Goal: Complete application form: Complete application form

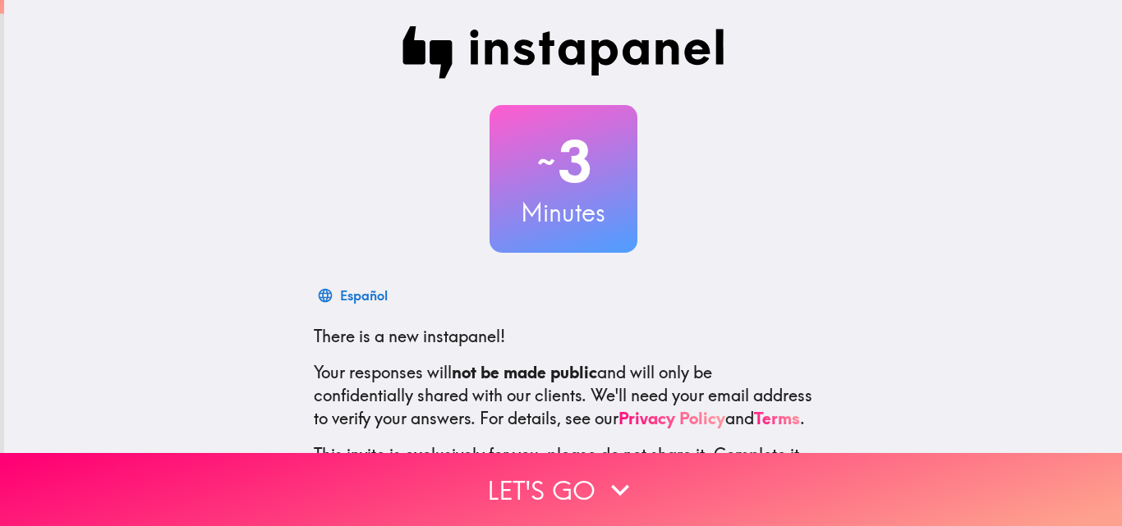
scroll to position [157, 0]
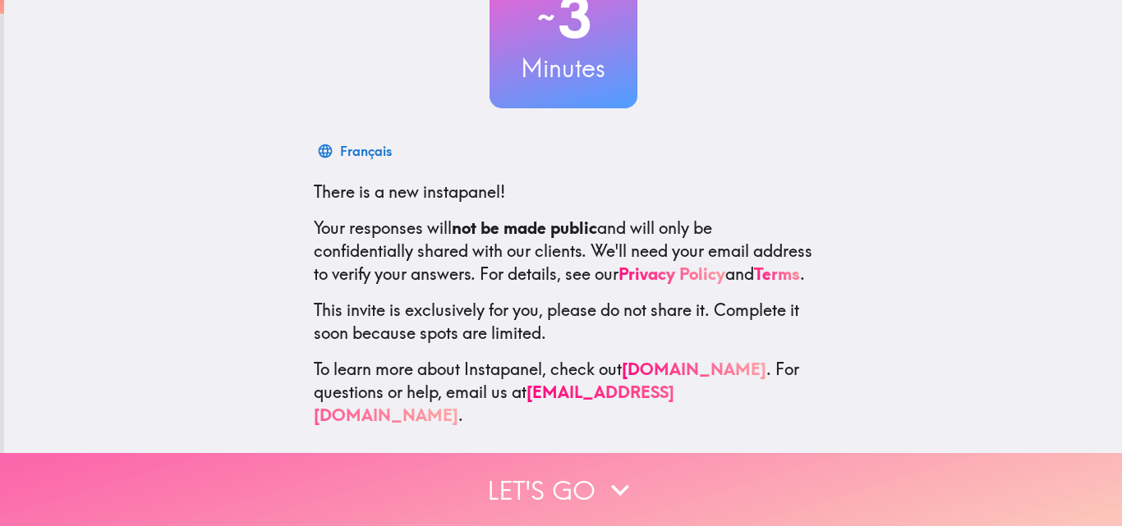
click at [549, 486] on button "Let's go" at bounding box center [561, 489] width 1122 height 73
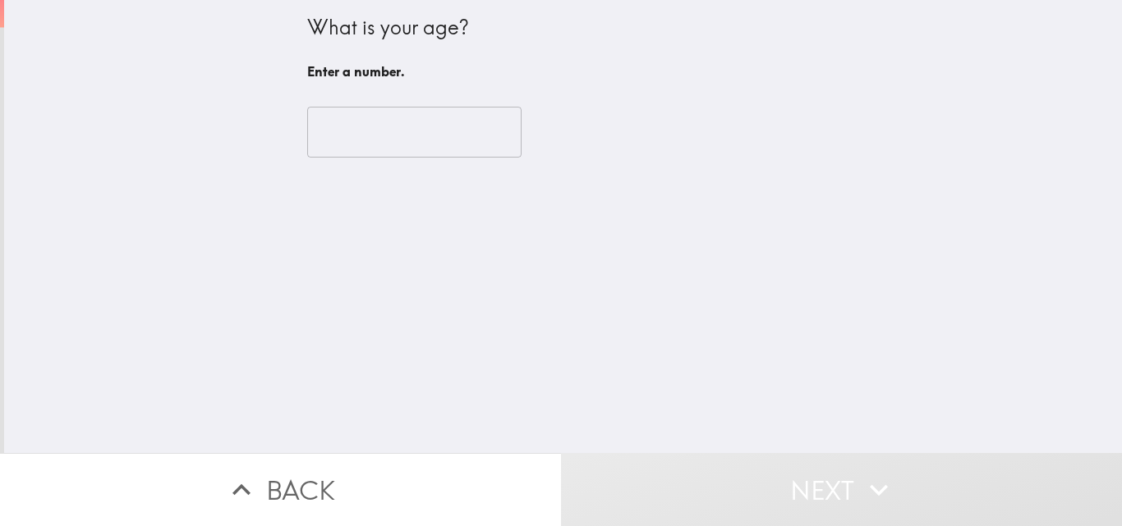
scroll to position [0, 0]
click at [415, 129] on input "number" at bounding box center [414, 132] width 214 height 51
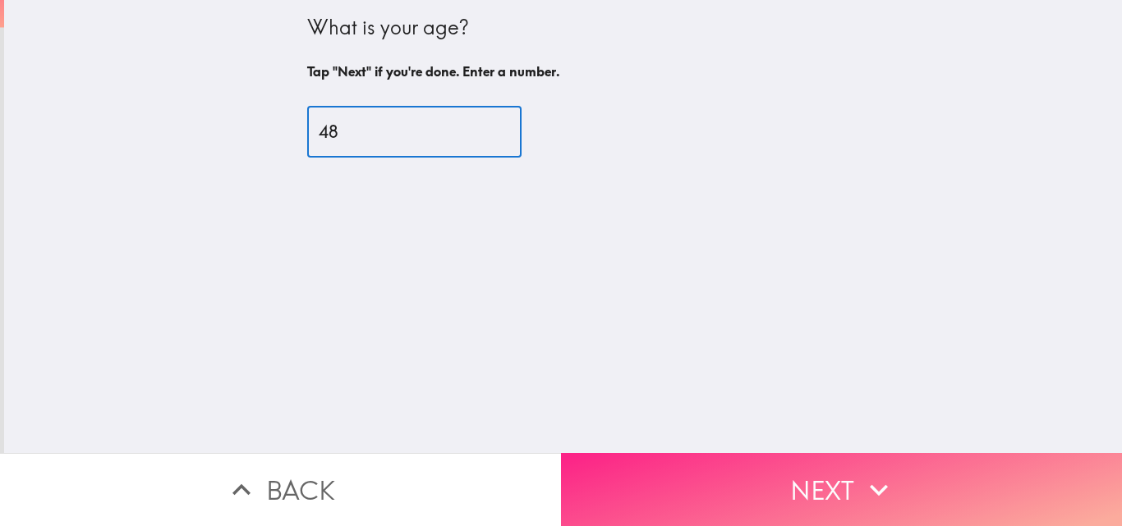
type input "48"
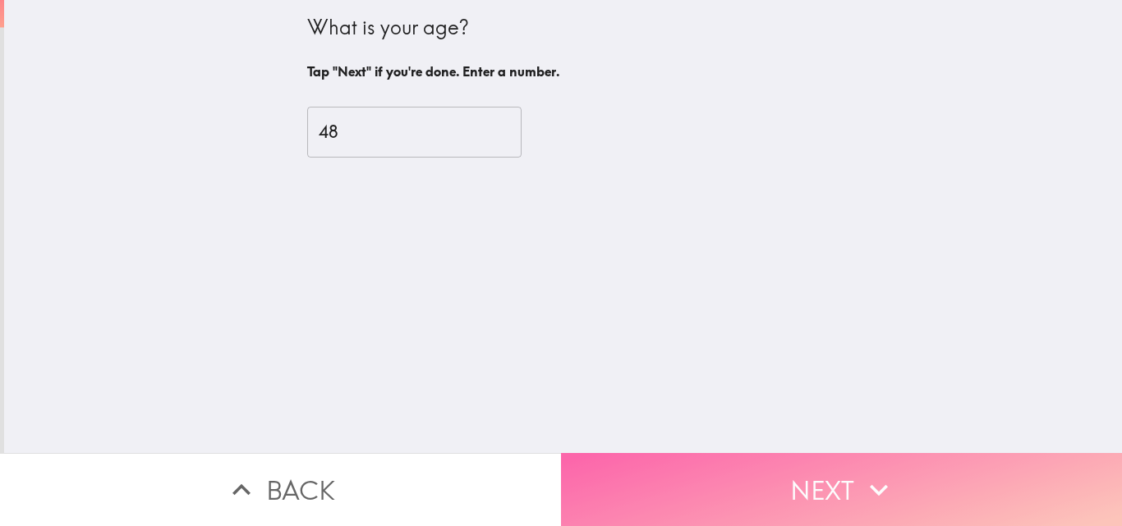
click at [682, 470] on button "Next" at bounding box center [841, 489] width 561 height 73
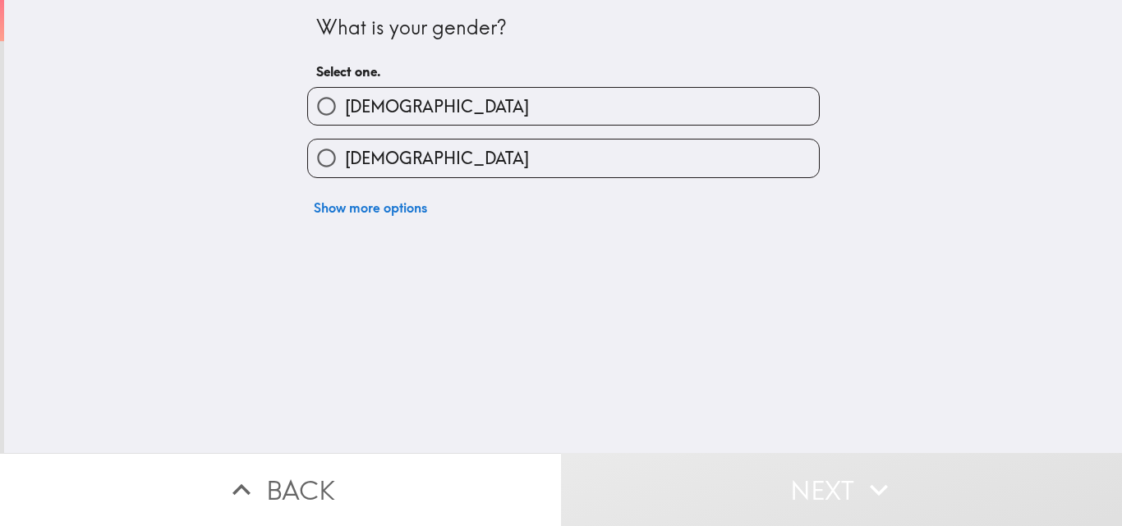
click at [501, 99] on label "[DEMOGRAPHIC_DATA]" at bounding box center [563, 106] width 511 height 37
click at [345, 99] on input "[DEMOGRAPHIC_DATA]" at bounding box center [326, 106] width 37 height 37
radio input "true"
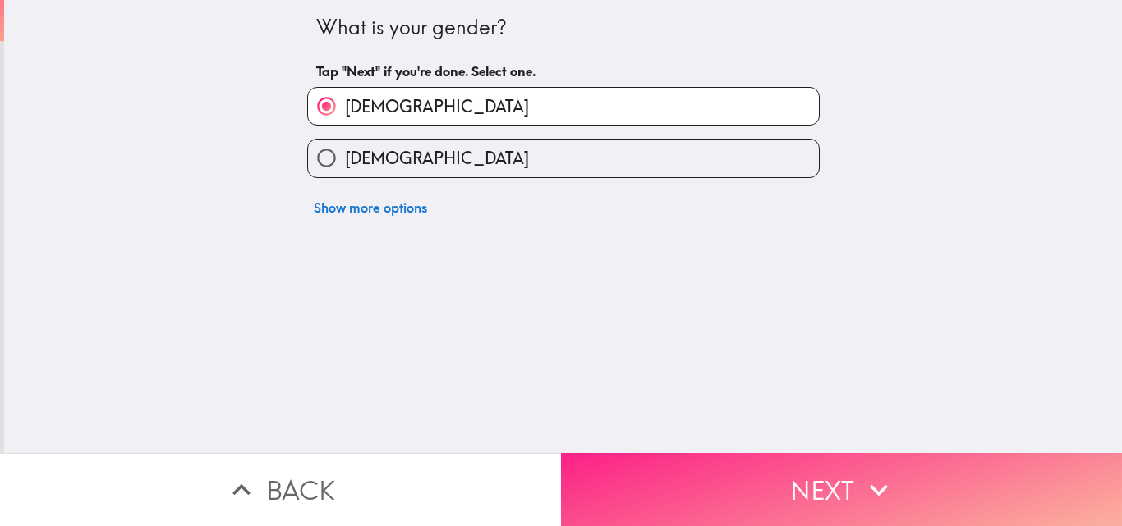
click at [640, 473] on button "Next" at bounding box center [841, 489] width 561 height 73
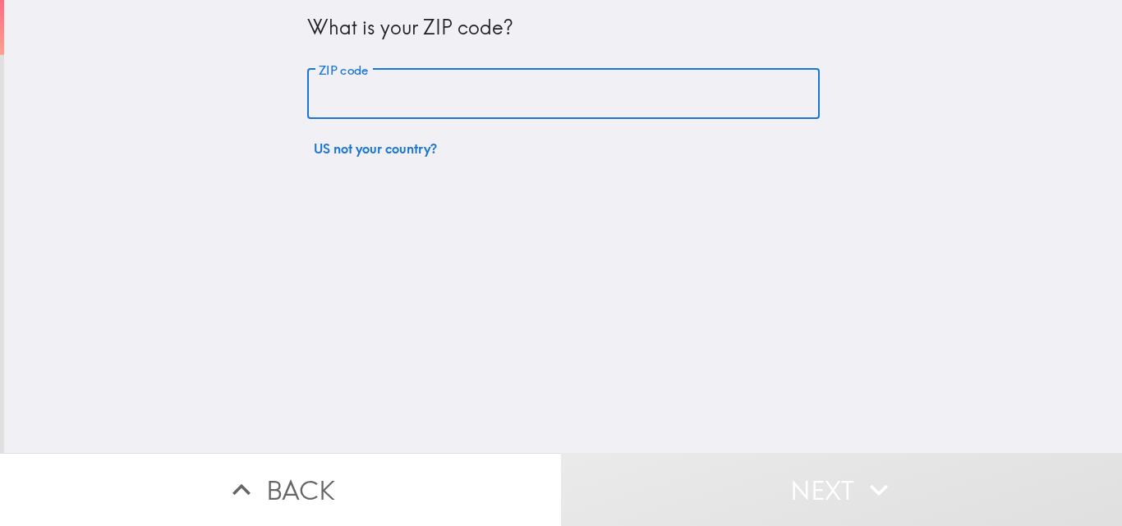
click at [448, 107] on input "ZIP code" at bounding box center [563, 94] width 512 height 51
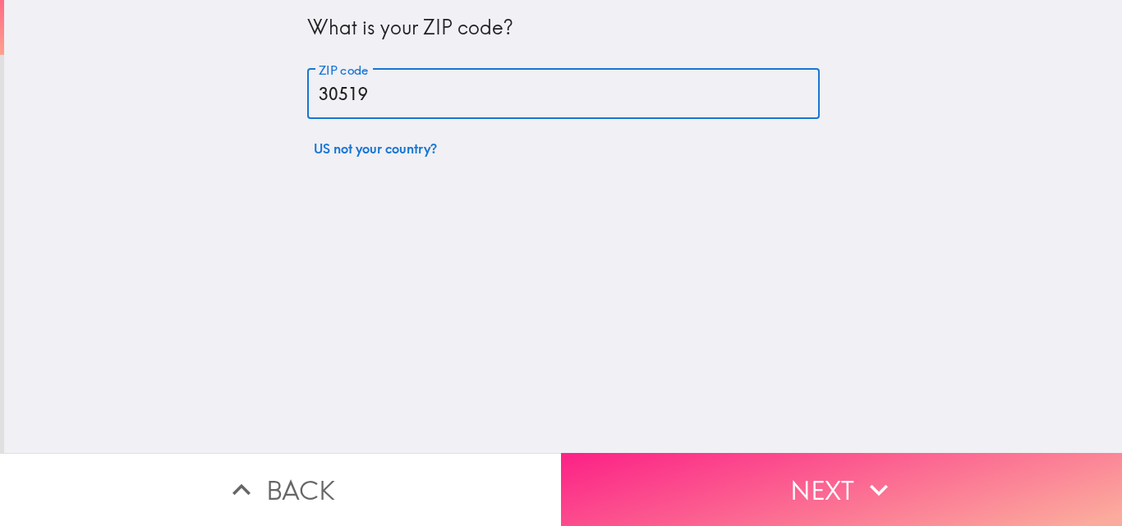
type input "30519"
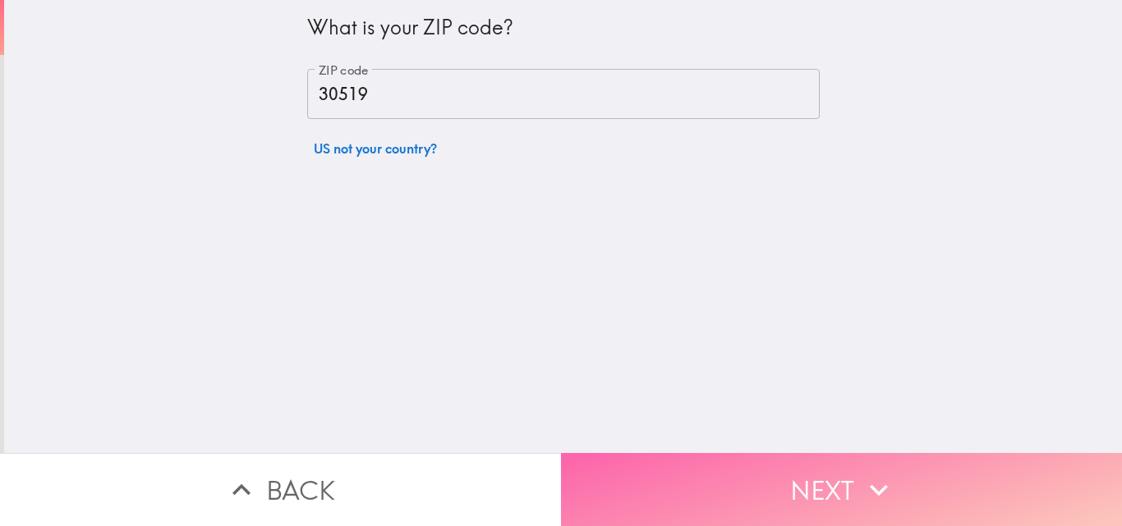
click at [652, 461] on button "Next" at bounding box center [841, 489] width 561 height 73
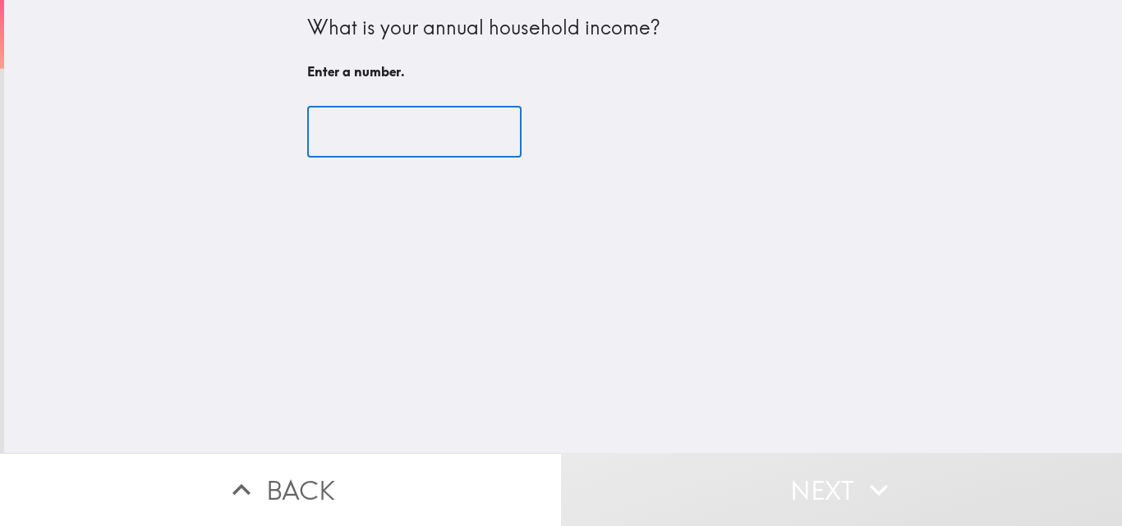
click at [425, 131] on input "number" at bounding box center [414, 132] width 214 height 51
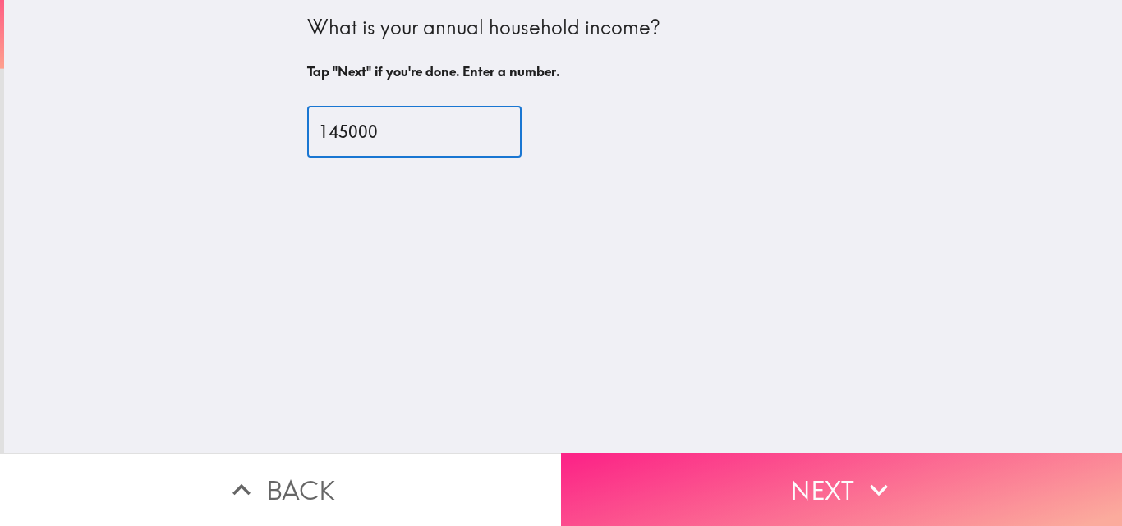
type input "145000"
click at [625, 468] on button "Next" at bounding box center [841, 489] width 561 height 73
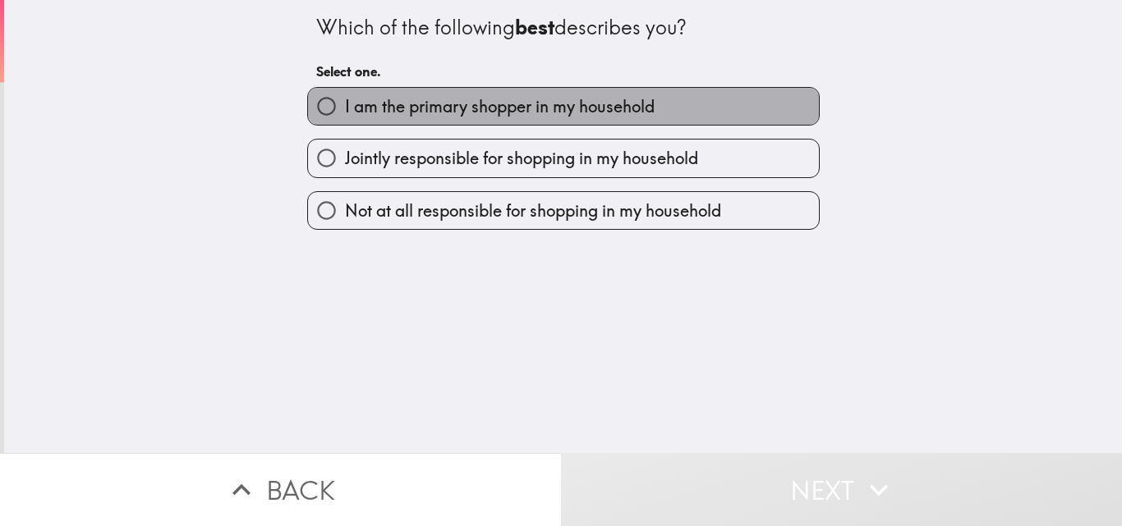
click at [463, 109] on span "I am the primary shopper in my household" at bounding box center [500, 106] width 310 height 23
click at [345, 109] on input "I am the primary shopper in my household" at bounding box center [326, 106] width 37 height 37
radio input "true"
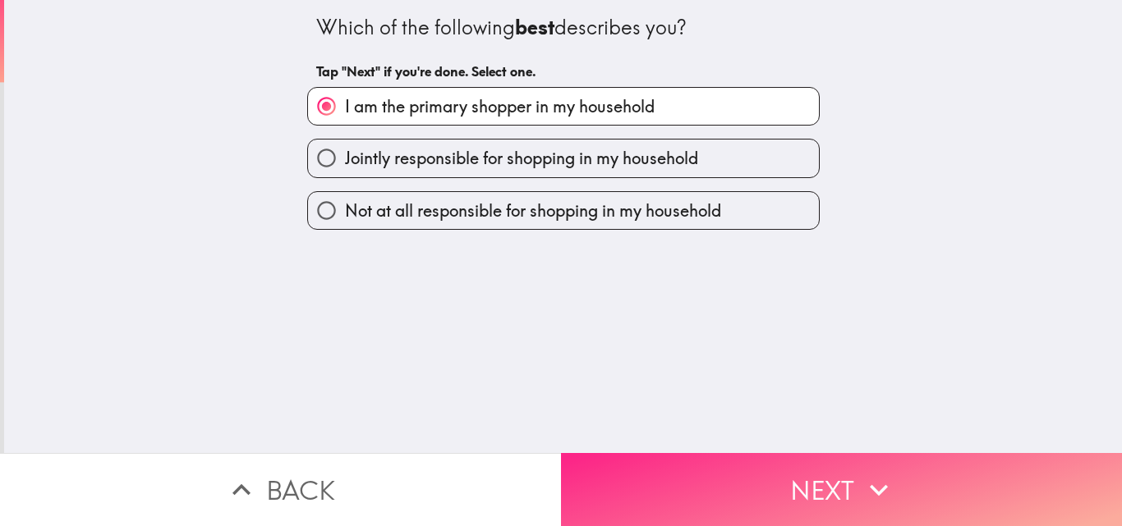
click at [732, 477] on button "Next" at bounding box center [841, 489] width 561 height 73
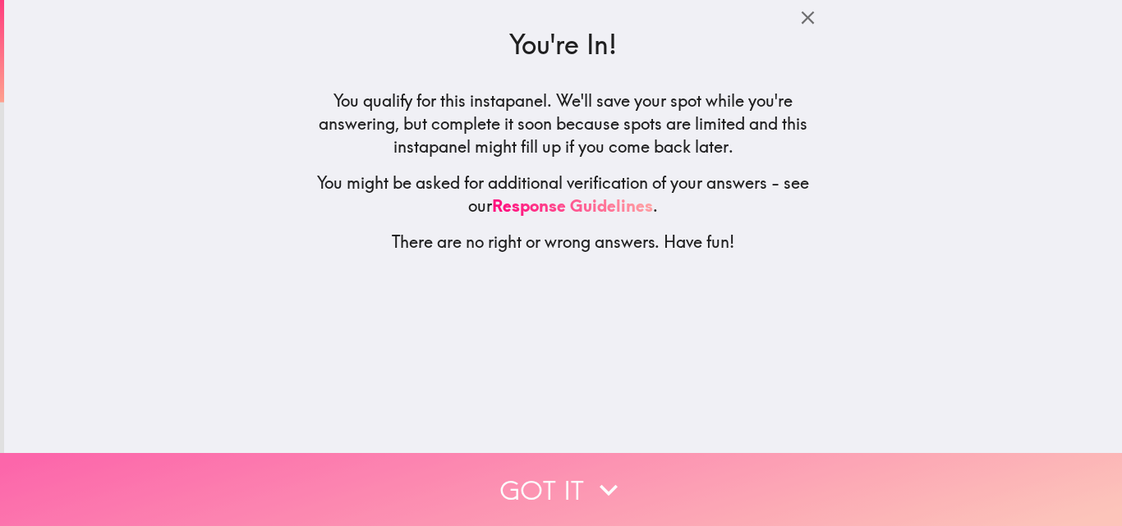
click at [720, 470] on button "Got it" at bounding box center [561, 489] width 1122 height 73
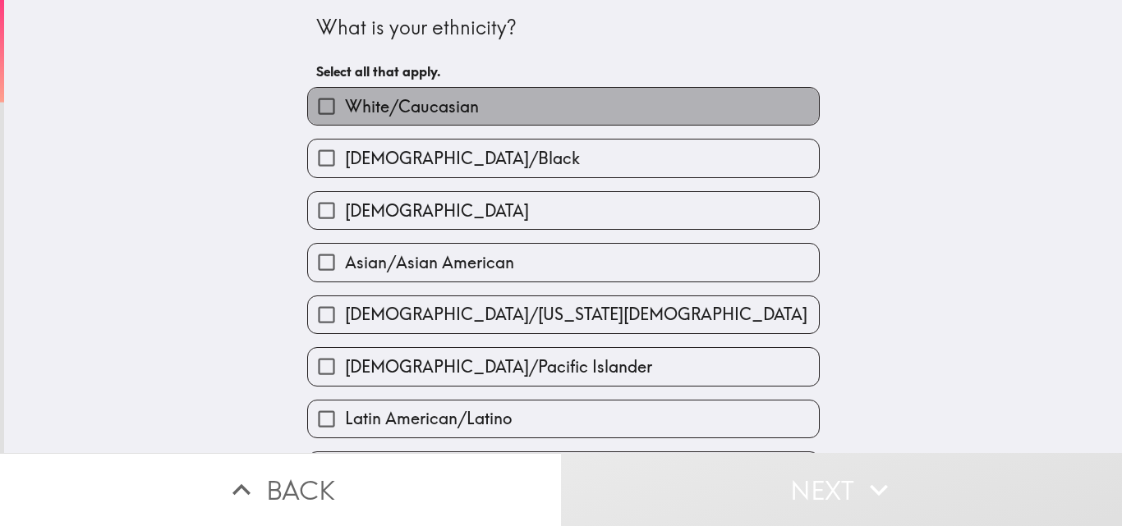
click at [579, 102] on label "White/Caucasian" at bounding box center [563, 106] width 511 height 37
click at [345, 102] on input "White/Caucasian" at bounding box center [326, 106] width 37 height 37
checkbox input "true"
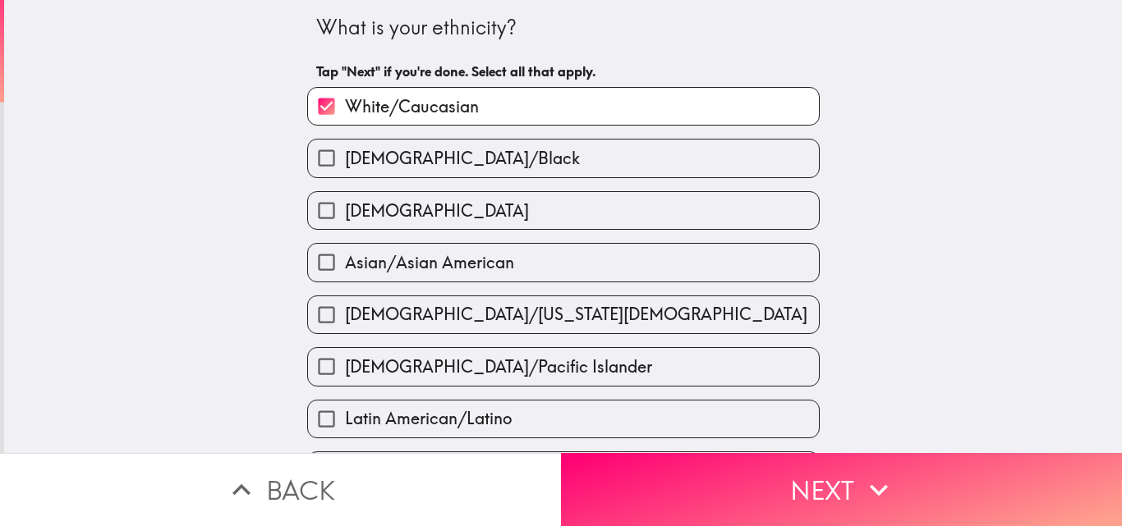
scroll to position [622, 0]
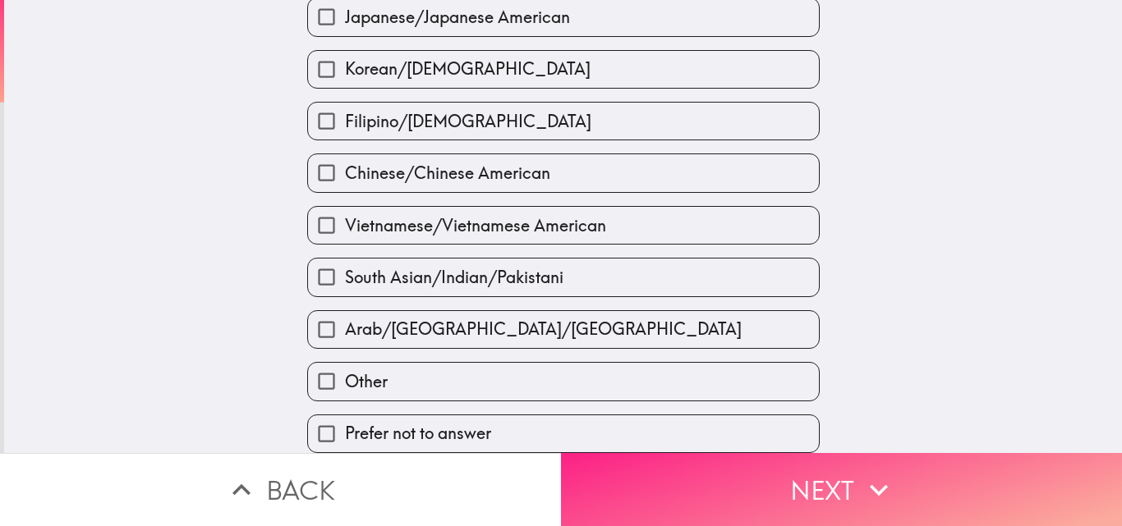
click at [736, 476] on button "Next" at bounding box center [841, 489] width 561 height 73
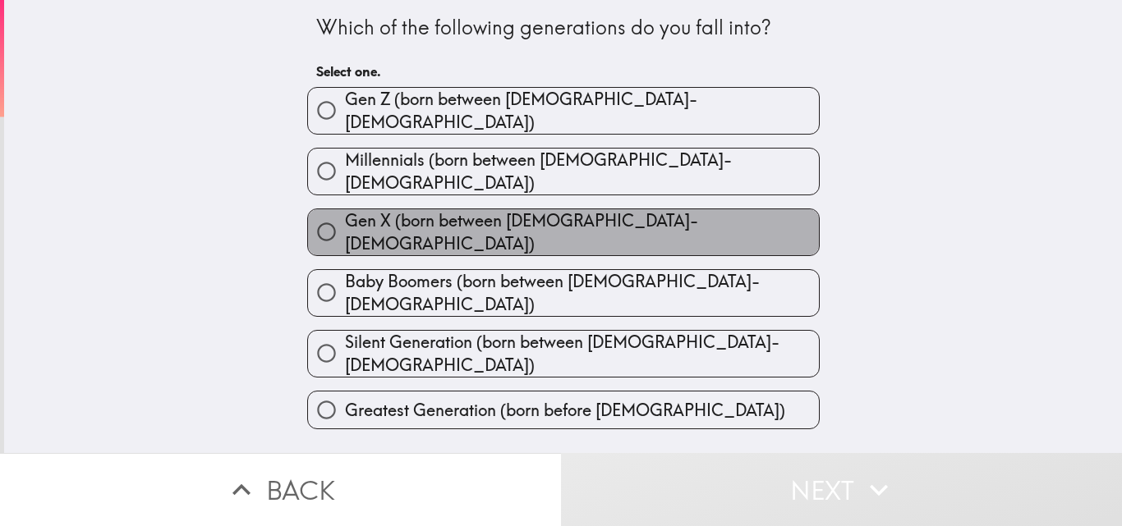
click at [613, 209] on label "Gen X (born between [DEMOGRAPHIC_DATA]-[DEMOGRAPHIC_DATA])" at bounding box center [563, 232] width 511 height 46
click at [345, 213] on input "Gen X (born between [DEMOGRAPHIC_DATA]-[DEMOGRAPHIC_DATA])" at bounding box center [326, 231] width 37 height 37
radio input "true"
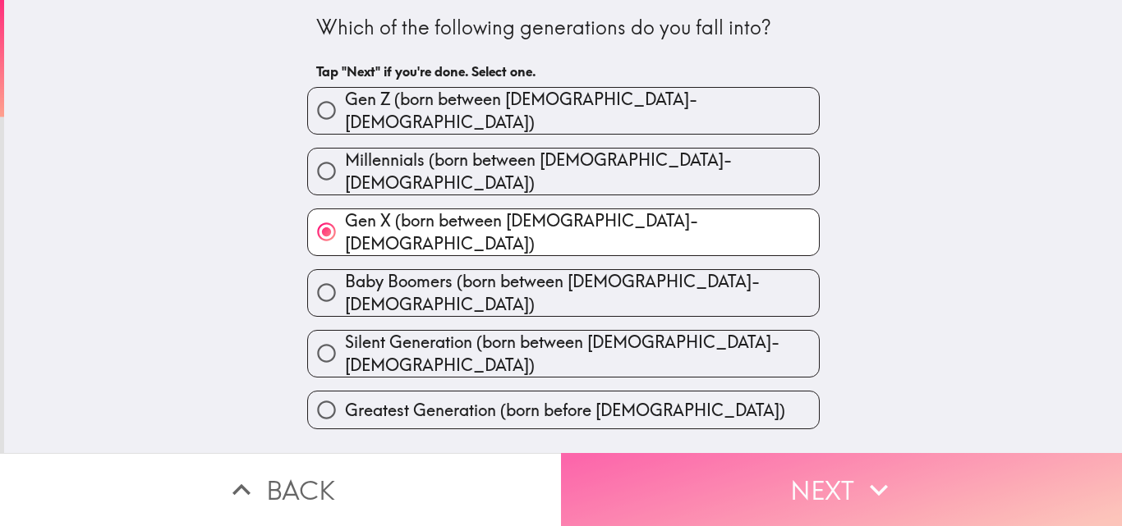
click at [678, 475] on button "Next" at bounding box center [841, 489] width 561 height 73
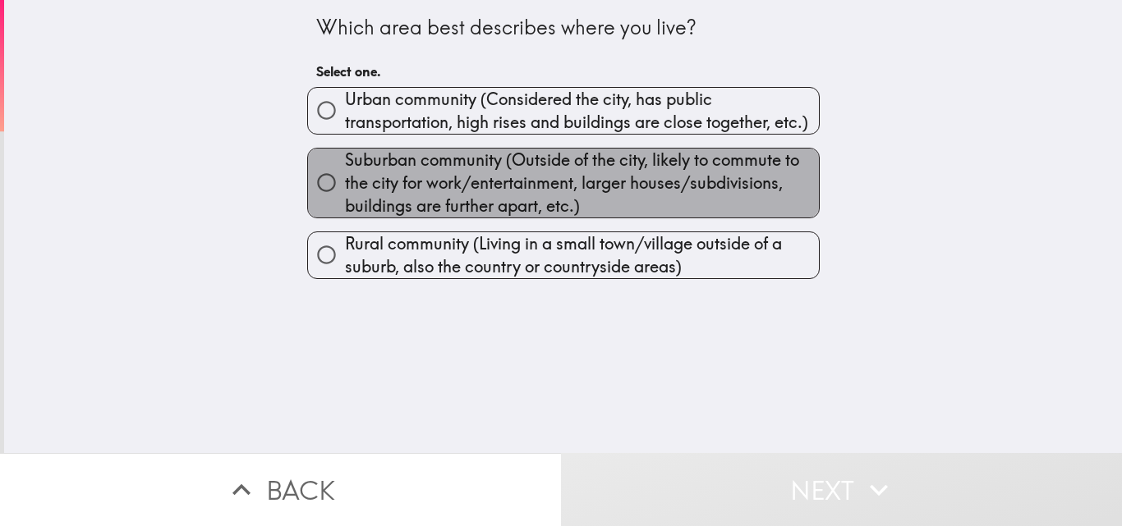
click at [490, 187] on span "Suburban community (Outside of the city, likely to commute to the city for work…" at bounding box center [582, 183] width 474 height 69
click at [345, 187] on input "Suburban community (Outside of the city, likely to commute to the city for work…" at bounding box center [326, 182] width 37 height 37
radio input "true"
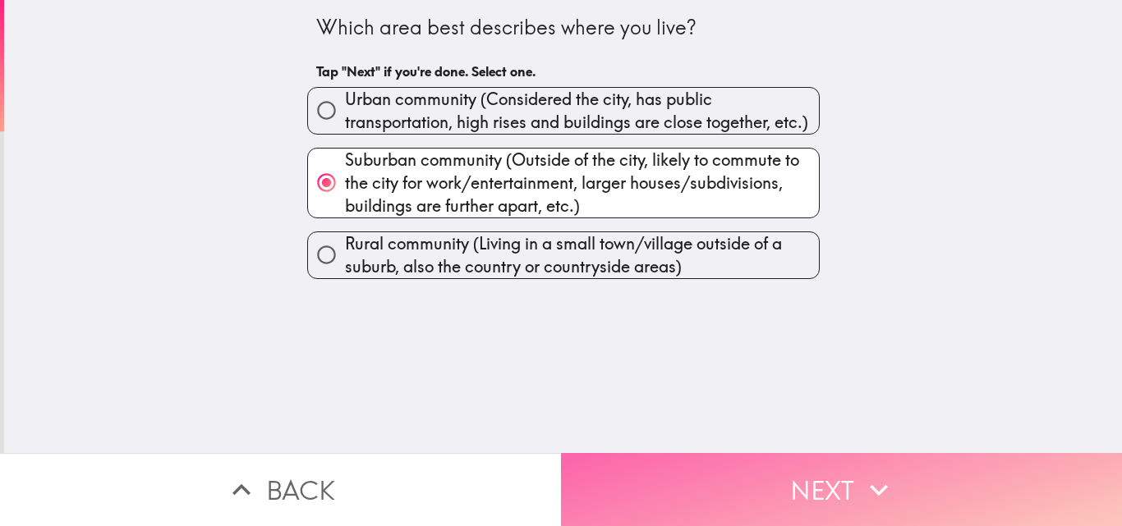
click at [662, 483] on button "Next" at bounding box center [841, 489] width 561 height 73
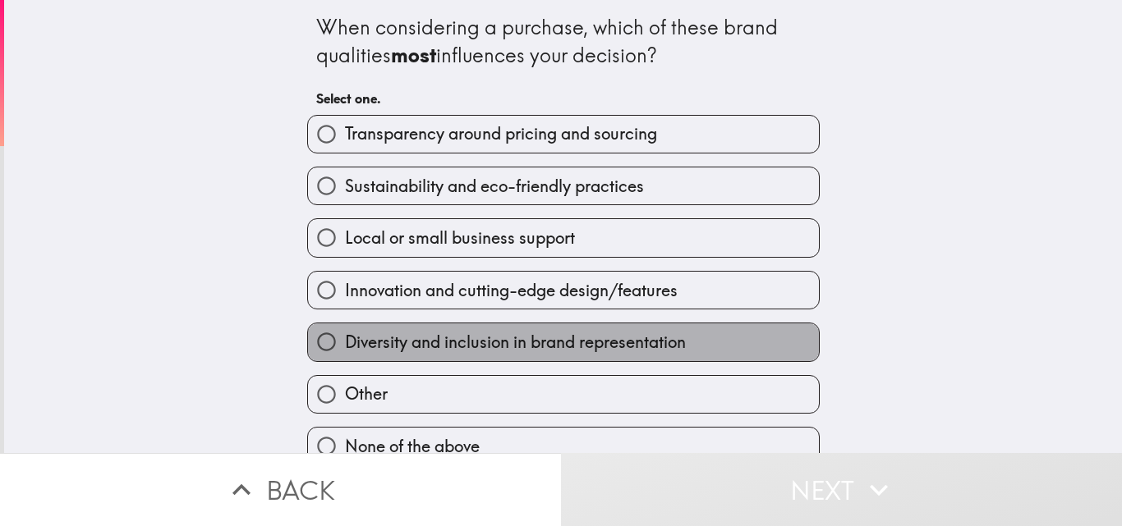
click at [558, 347] on span "Diversity and inclusion in brand representation" at bounding box center [515, 342] width 341 height 23
click at [345, 347] on input "Diversity and inclusion in brand representation" at bounding box center [326, 341] width 37 height 37
radio input "true"
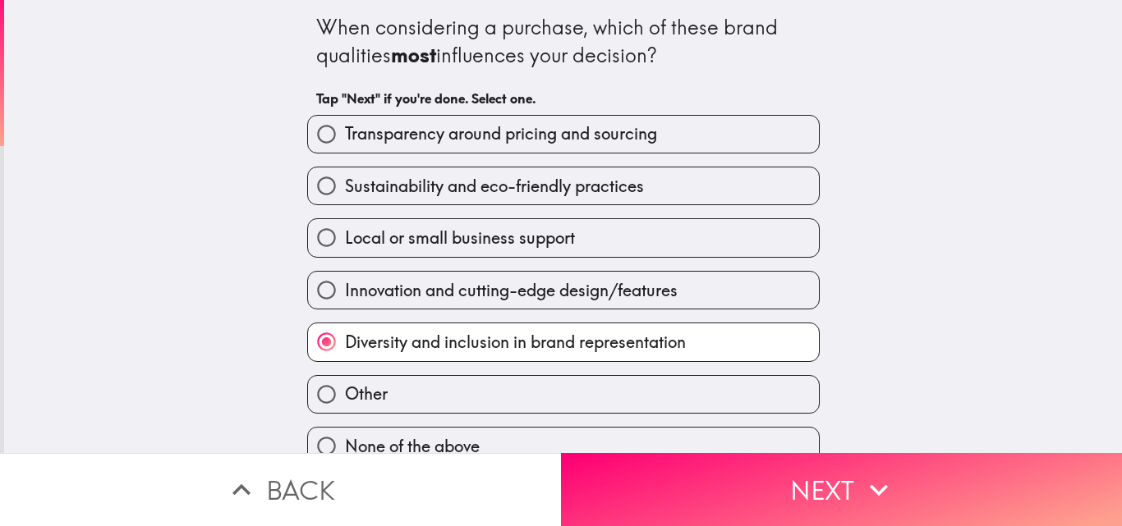
scroll to position [25, 0]
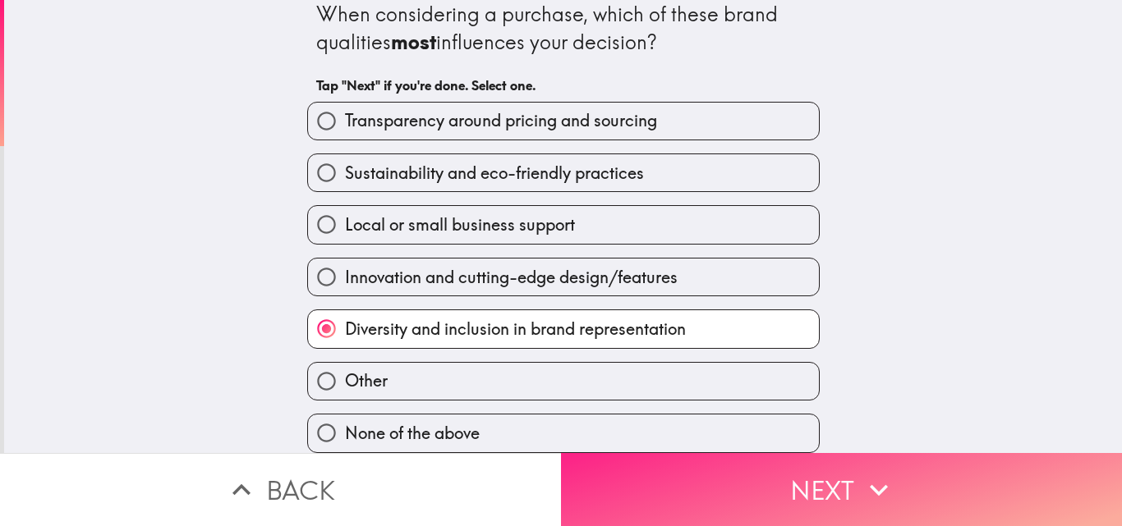
click at [657, 462] on button "Next" at bounding box center [841, 489] width 561 height 73
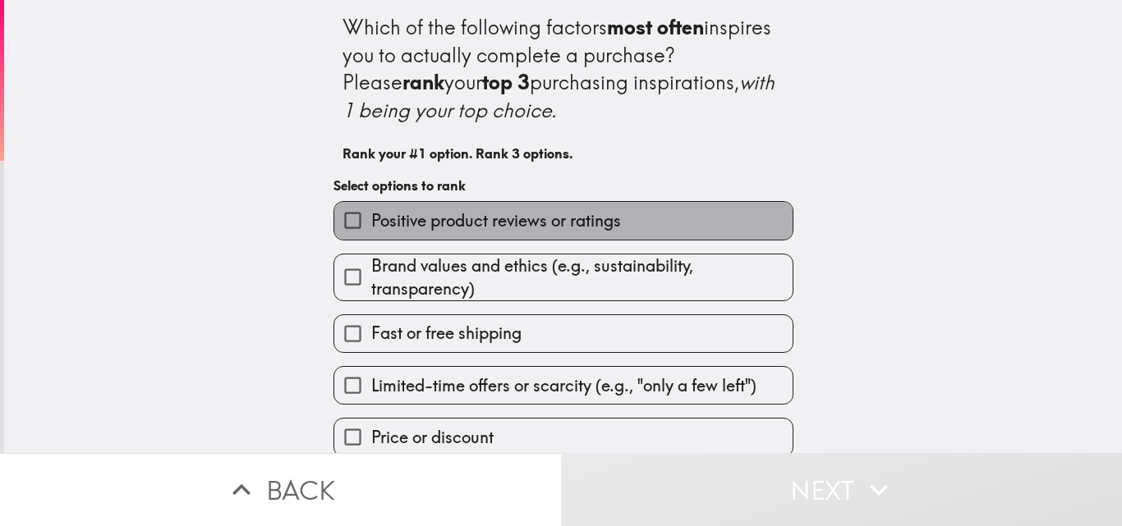
click at [586, 209] on span "Positive product reviews or ratings" at bounding box center [496, 220] width 250 height 23
click at [371, 209] on input "Positive product reviews or ratings" at bounding box center [352, 220] width 37 height 37
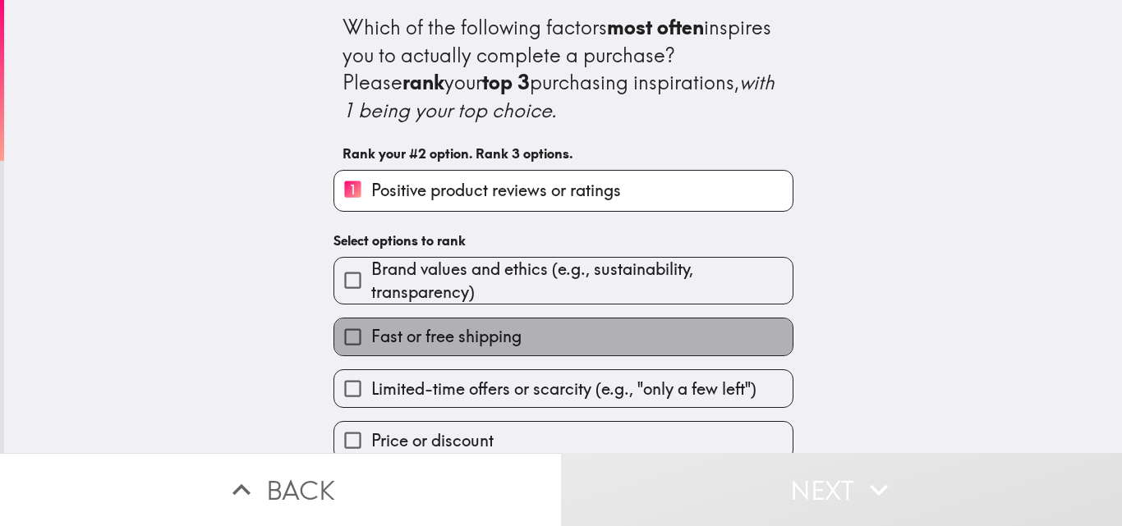
click at [489, 332] on span "Fast or free shipping" at bounding box center [446, 336] width 150 height 23
click at [371, 332] on input "Fast or free shipping" at bounding box center [352, 337] width 37 height 37
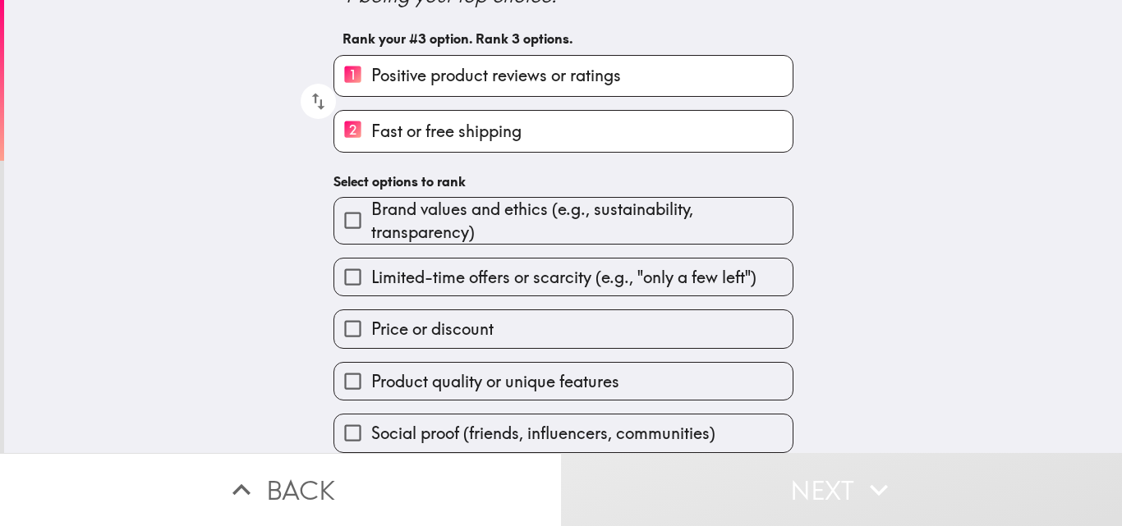
scroll to position [126, 0]
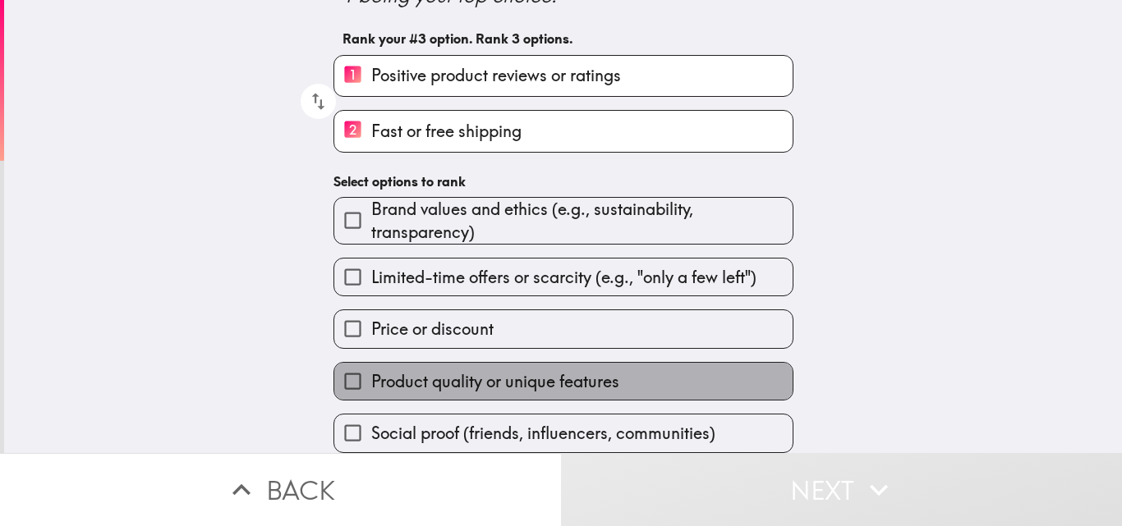
click at [489, 370] on span "Product quality or unique features" at bounding box center [495, 381] width 248 height 23
click at [371, 370] on input "Product quality or unique features" at bounding box center [352, 381] width 37 height 37
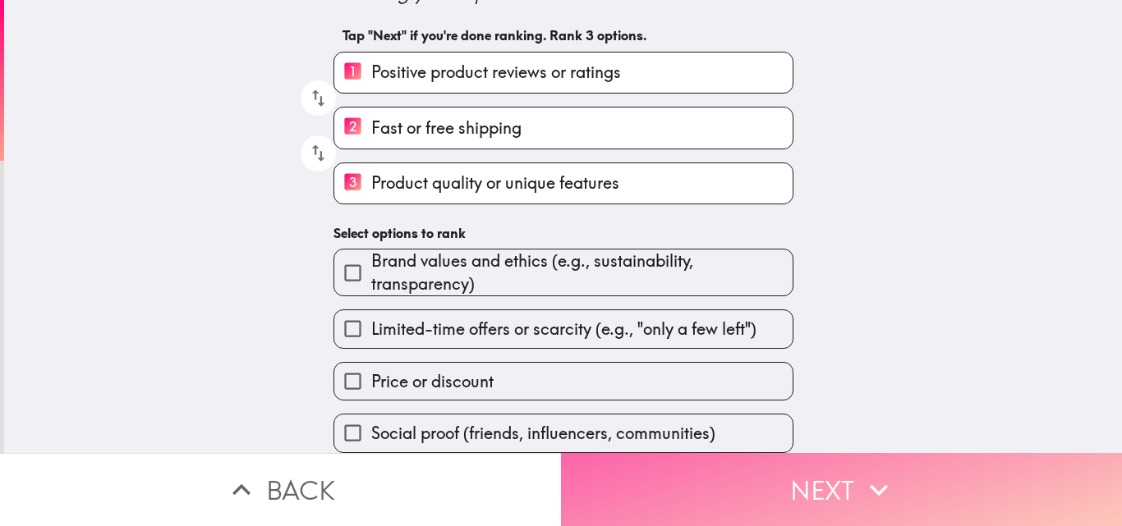
click at [665, 456] on button "Next" at bounding box center [841, 489] width 561 height 73
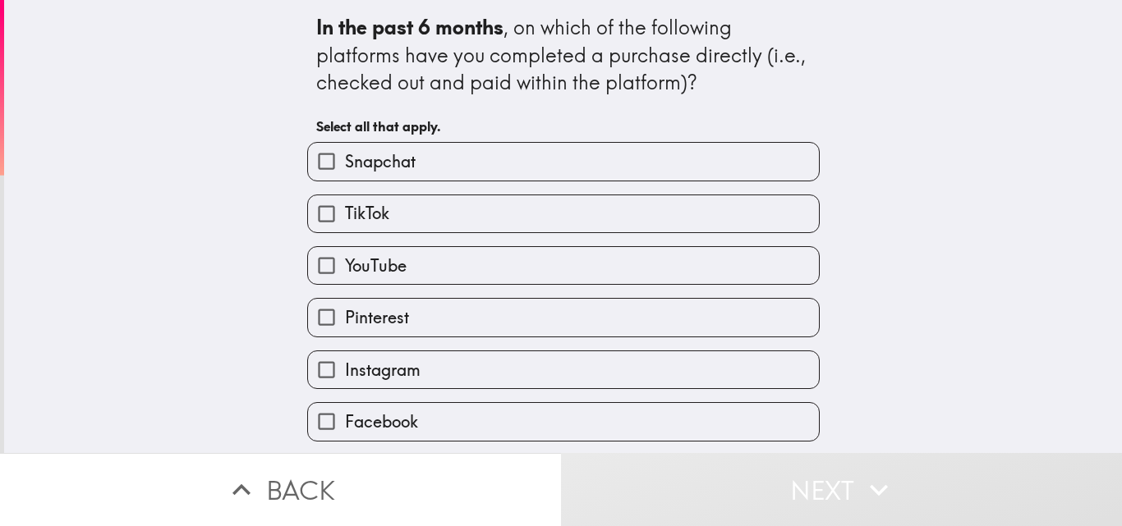
click at [532, 149] on label "Snapchat" at bounding box center [563, 161] width 511 height 37
click at [345, 149] on input "Snapchat" at bounding box center [326, 161] width 37 height 37
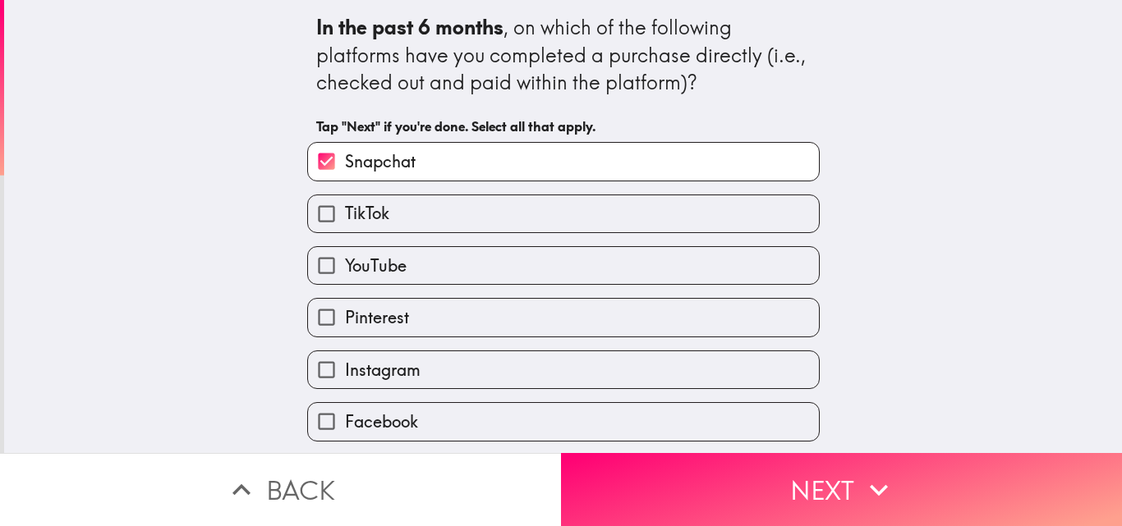
click at [532, 149] on label "Snapchat" at bounding box center [563, 161] width 511 height 37
click at [345, 149] on input "Snapchat" at bounding box center [326, 161] width 37 height 37
checkbox input "false"
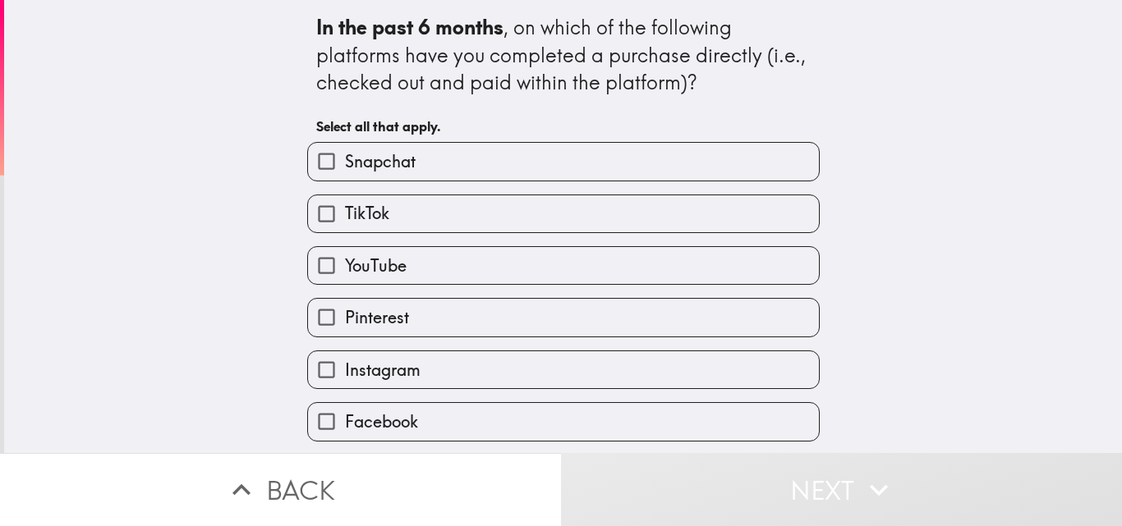
click at [459, 209] on label "TikTok" at bounding box center [563, 213] width 511 height 37
click at [345, 209] on input "TikTok" at bounding box center [326, 213] width 37 height 37
checkbox input "true"
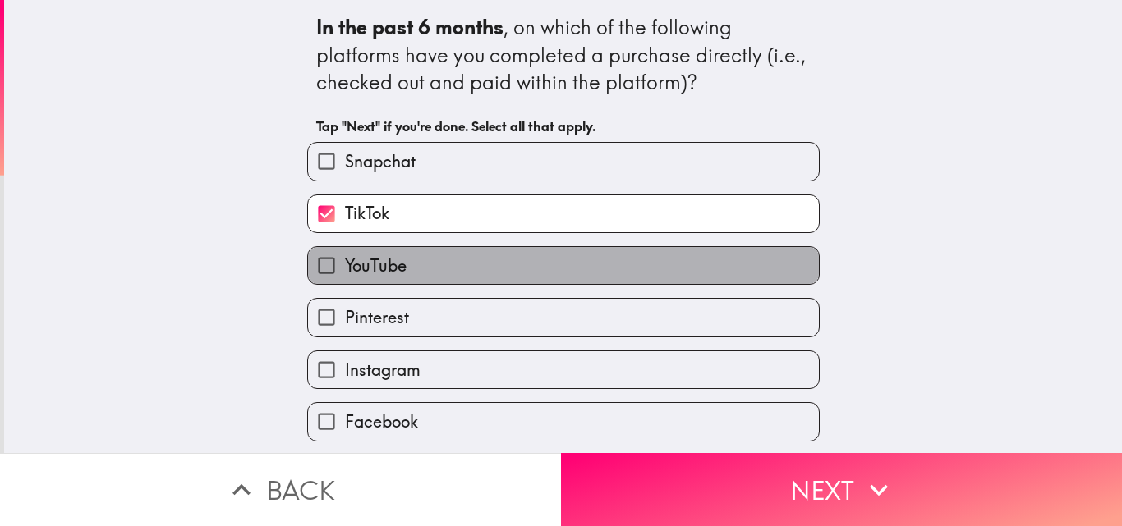
click at [443, 270] on label "YouTube" at bounding box center [563, 265] width 511 height 37
click at [345, 270] on input "YouTube" at bounding box center [326, 265] width 37 height 37
checkbox input "true"
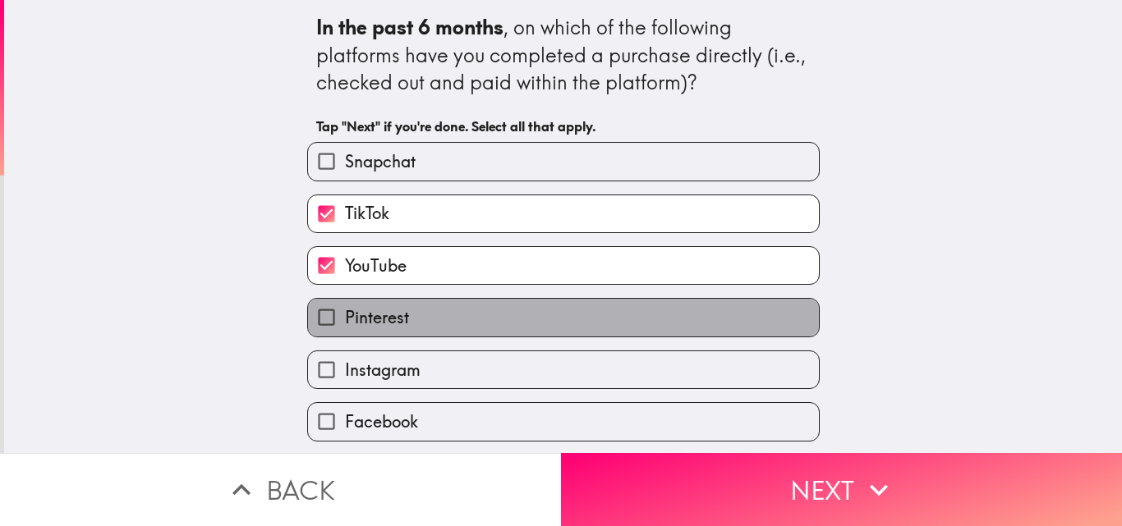
click at [425, 307] on label "Pinterest" at bounding box center [563, 317] width 511 height 37
click at [345, 307] on input "Pinterest" at bounding box center [326, 317] width 37 height 37
checkbox input "true"
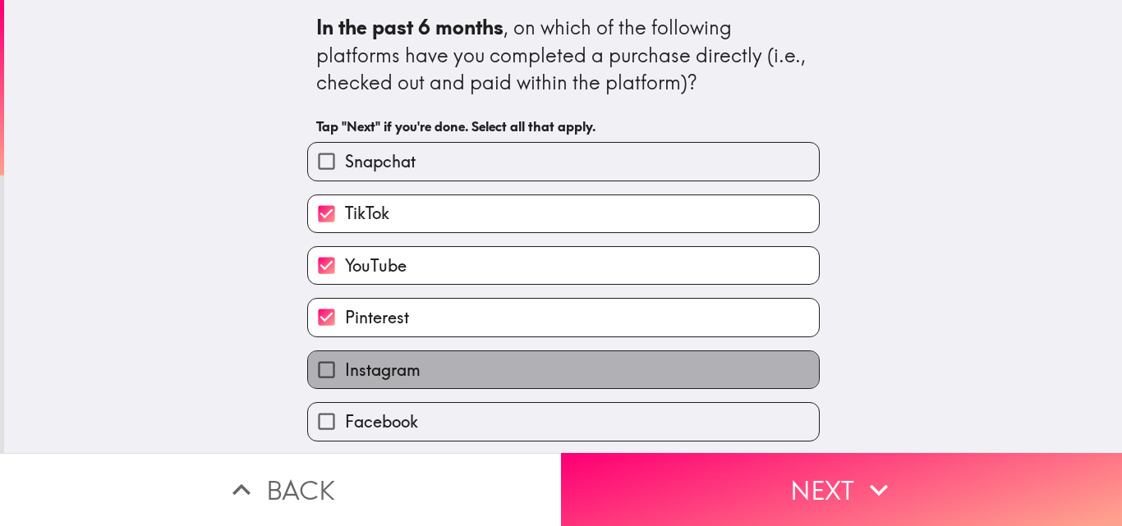
click at [412, 369] on label "Instagram" at bounding box center [563, 369] width 511 height 37
click at [345, 369] on input "Instagram" at bounding box center [326, 369] width 37 height 37
checkbox input "true"
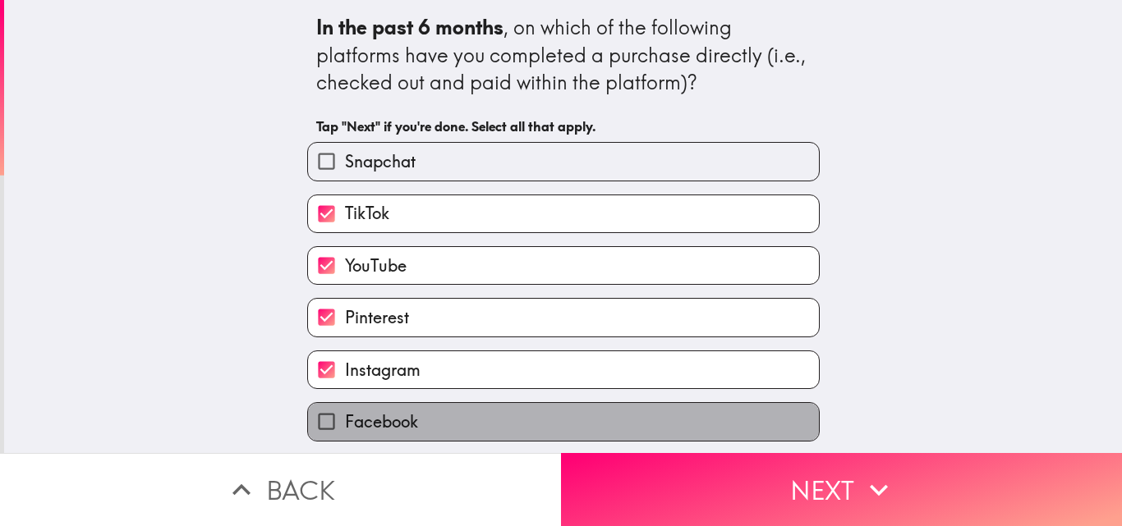
click at [406, 420] on label "Facebook" at bounding box center [563, 421] width 511 height 37
click at [345, 420] on input "Facebook" at bounding box center [326, 421] width 37 height 37
checkbox input "true"
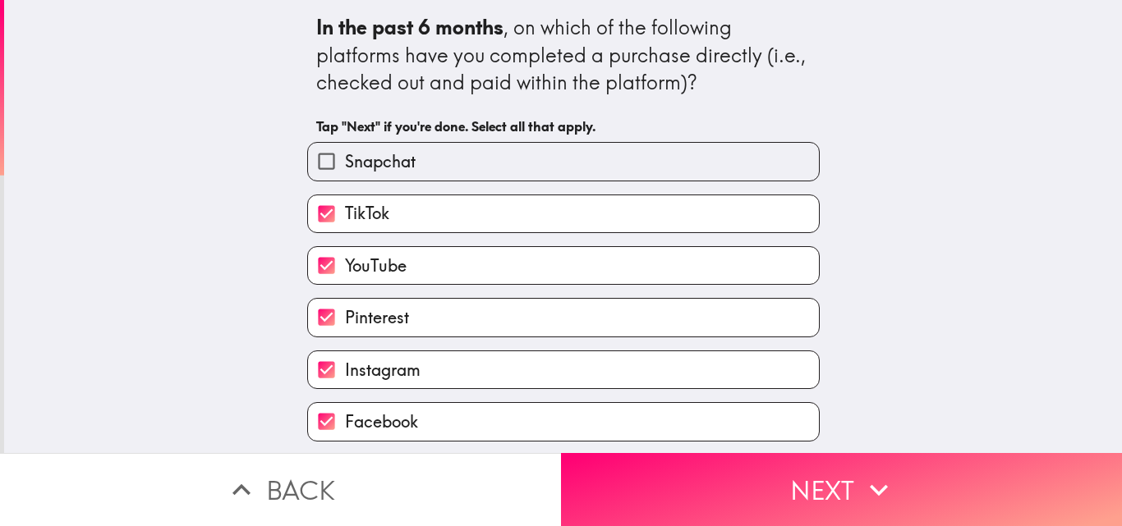
scroll to position [53, 0]
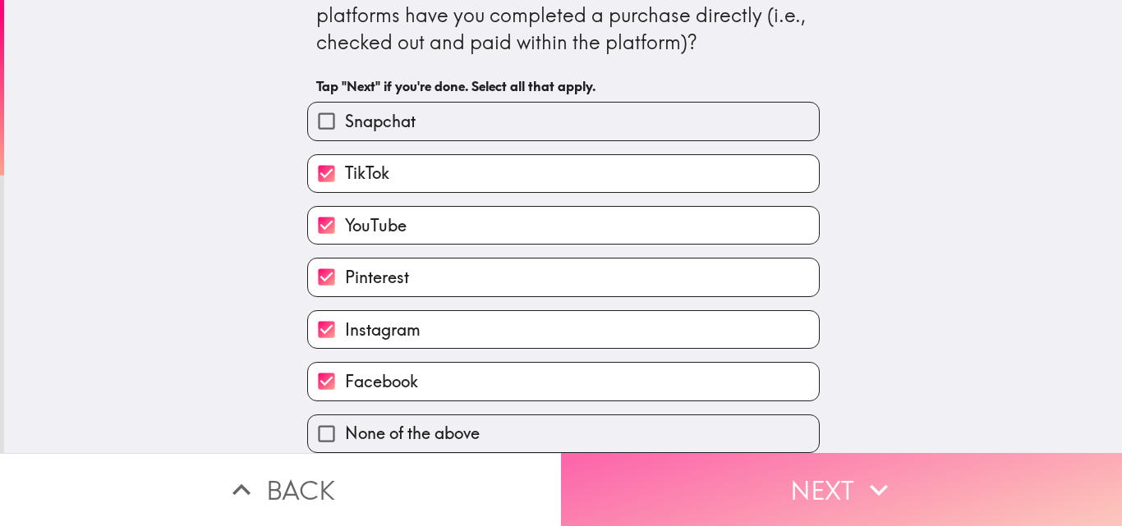
click at [645, 453] on button "Next" at bounding box center [841, 489] width 561 height 73
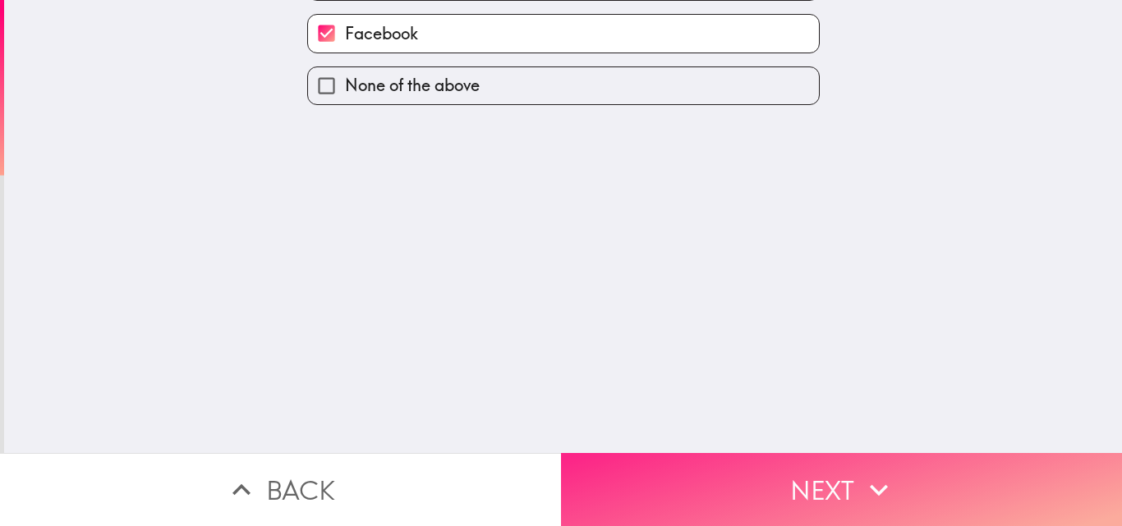
scroll to position [0, 0]
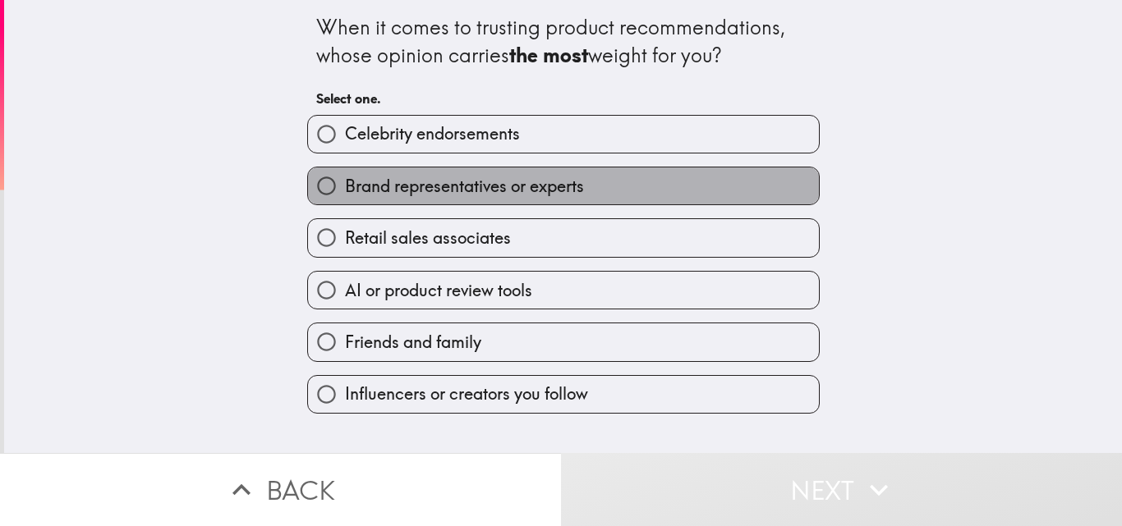
click at [556, 188] on span "Brand representatives or experts" at bounding box center [464, 186] width 239 height 23
click at [345, 188] on input "Brand representatives or experts" at bounding box center [326, 185] width 37 height 37
radio input "true"
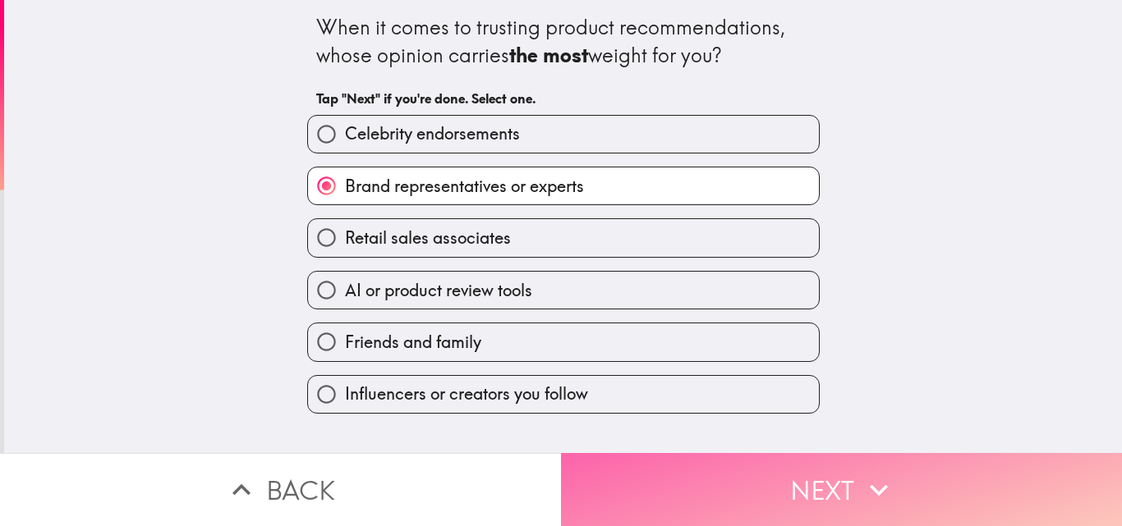
click at [677, 466] on button "Next" at bounding box center [841, 489] width 561 height 73
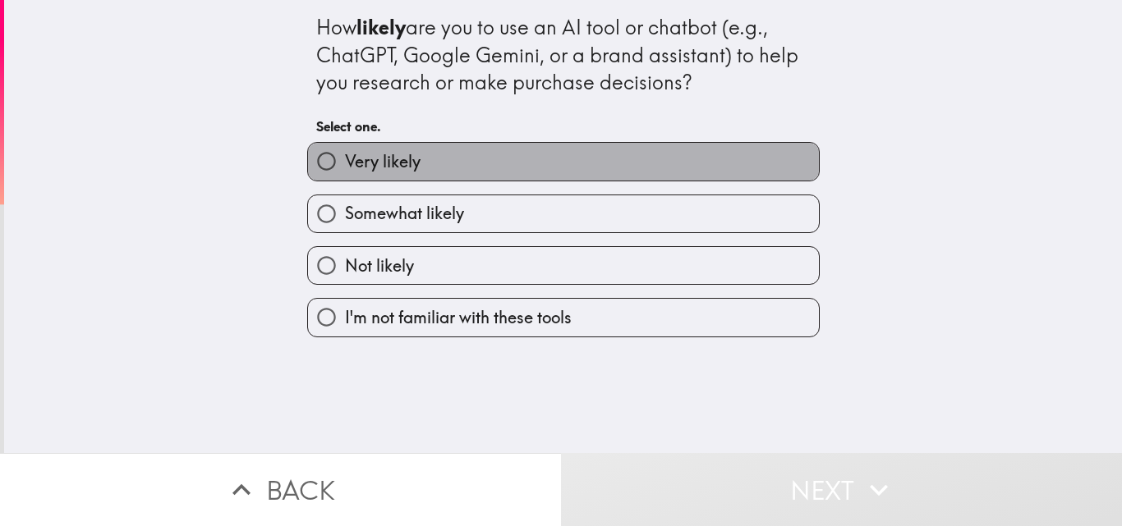
click at [617, 164] on label "Very likely" at bounding box center [563, 161] width 511 height 37
click at [345, 164] on input "Very likely" at bounding box center [326, 161] width 37 height 37
radio input "true"
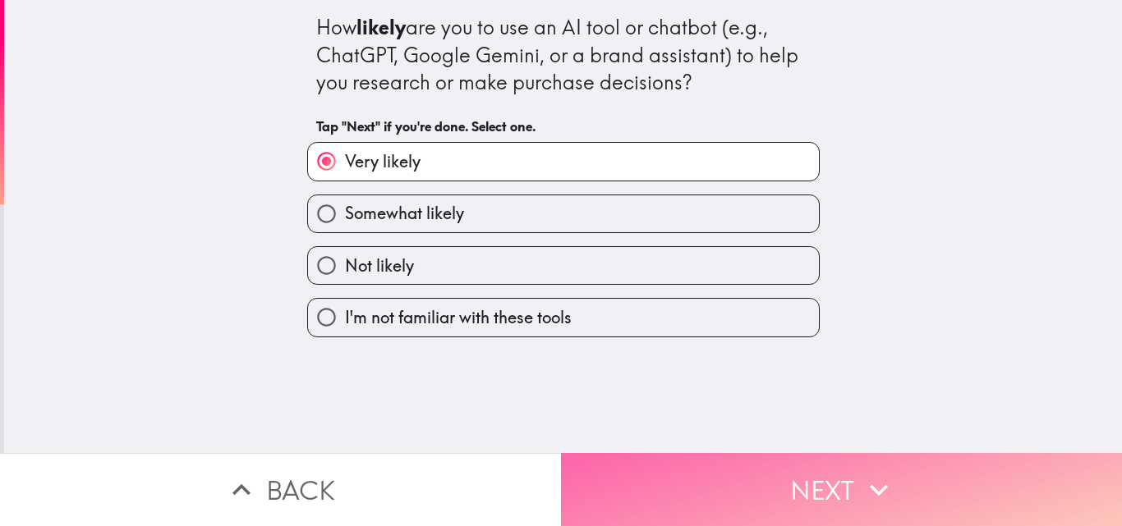
click at [686, 461] on button "Next" at bounding box center [841, 489] width 561 height 73
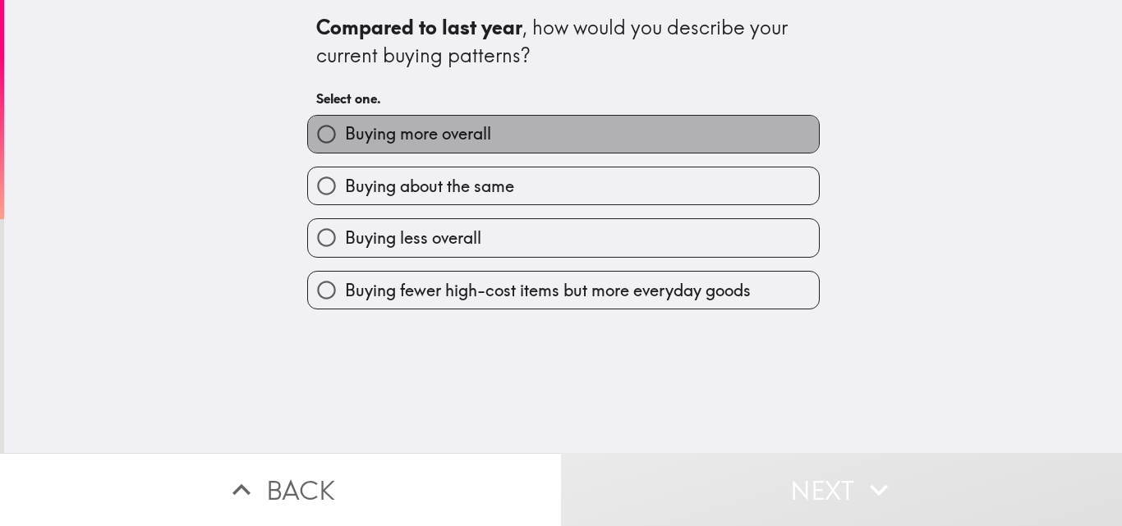
click at [577, 132] on label "Buying more overall" at bounding box center [563, 134] width 511 height 37
click at [345, 132] on input "Buying more overall" at bounding box center [326, 134] width 37 height 37
radio input "true"
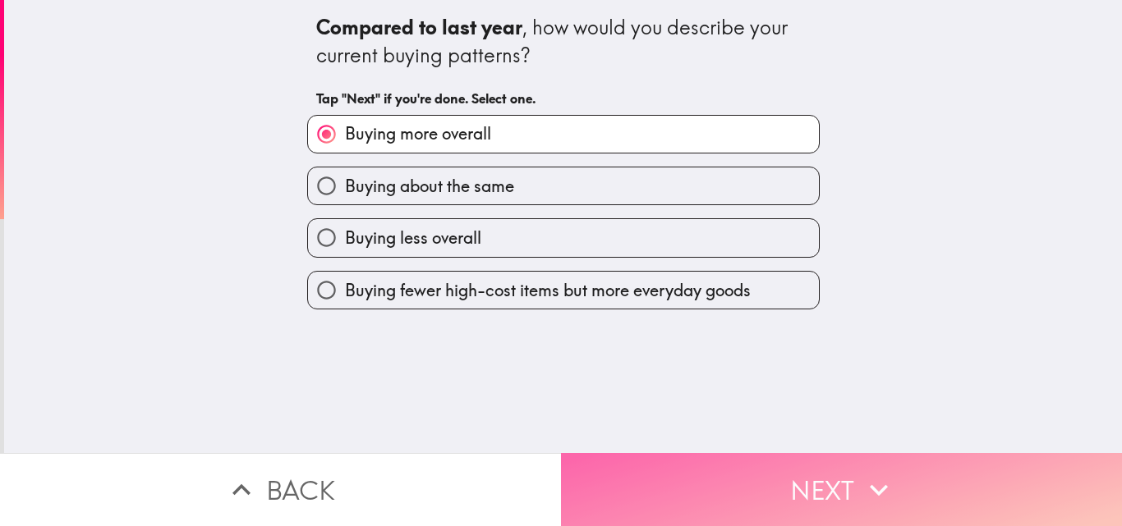
click at [695, 465] on button "Next" at bounding box center [841, 489] width 561 height 73
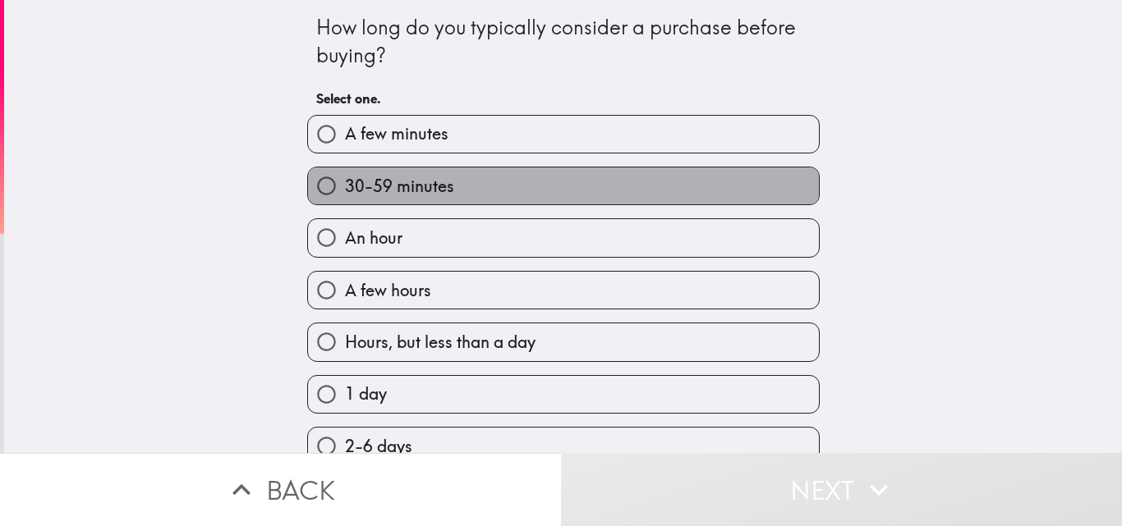
click at [552, 185] on label "30-59 minutes" at bounding box center [563, 185] width 511 height 37
click at [345, 185] on input "30-59 minutes" at bounding box center [326, 185] width 37 height 37
radio input "true"
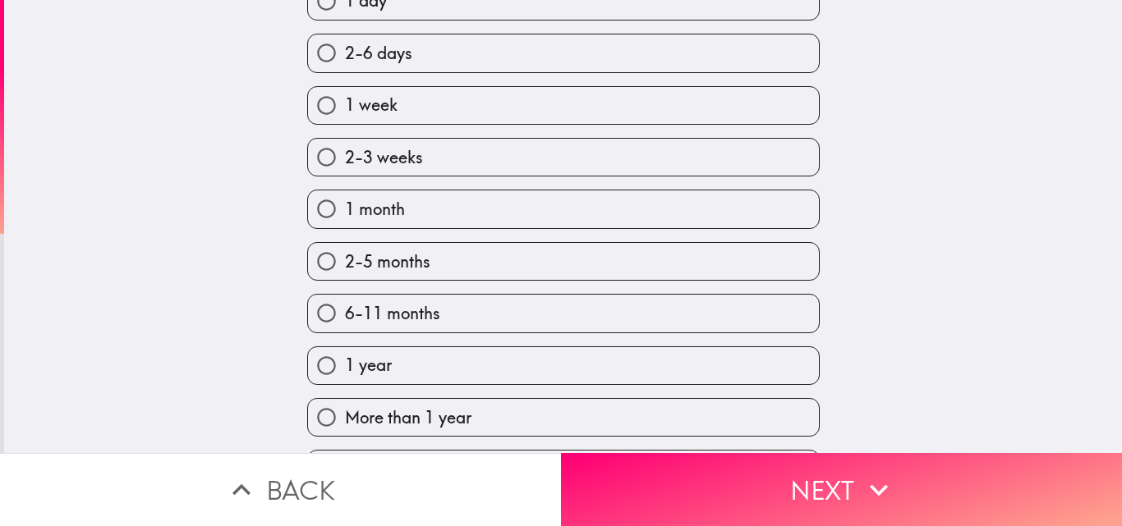
scroll to position [433, 0]
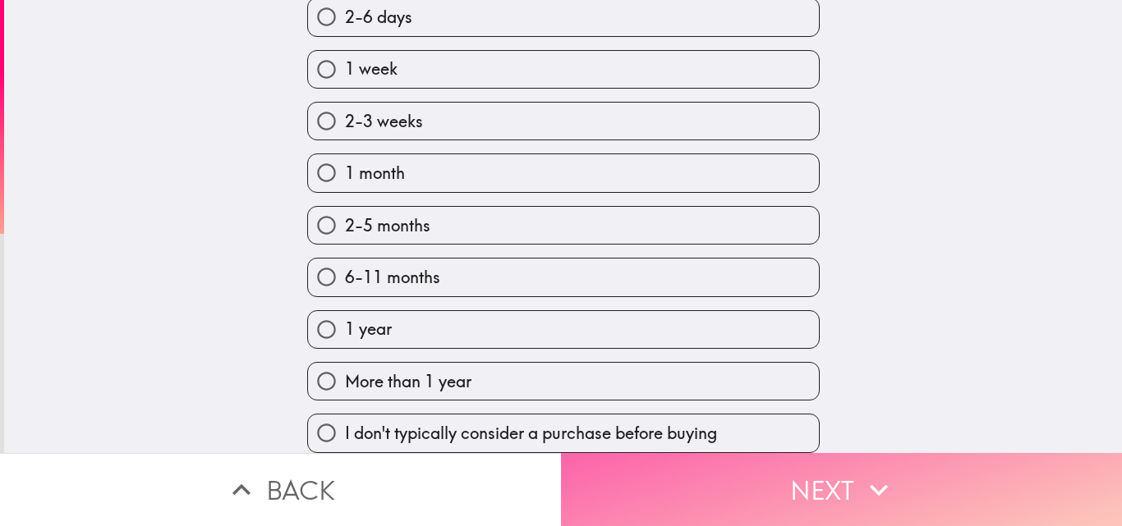
click at [673, 476] on button "Next" at bounding box center [841, 489] width 561 height 73
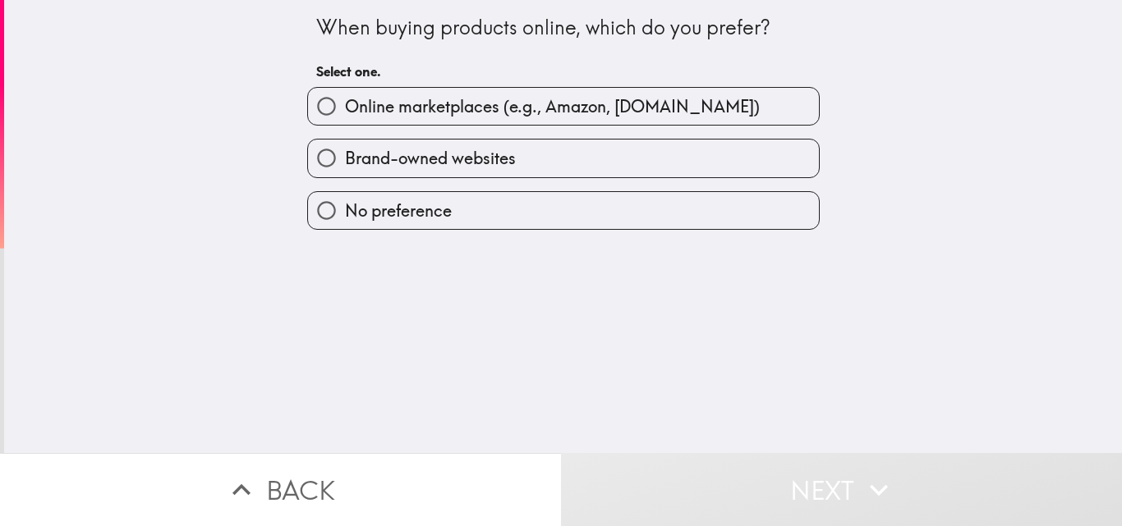
click at [594, 113] on span "Online marketplaces (e.g., Amazon, [DOMAIN_NAME])" at bounding box center [552, 106] width 415 height 23
click at [345, 113] on input "Online marketplaces (e.g., Amazon, [DOMAIN_NAME])" at bounding box center [326, 106] width 37 height 37
radio input "true"
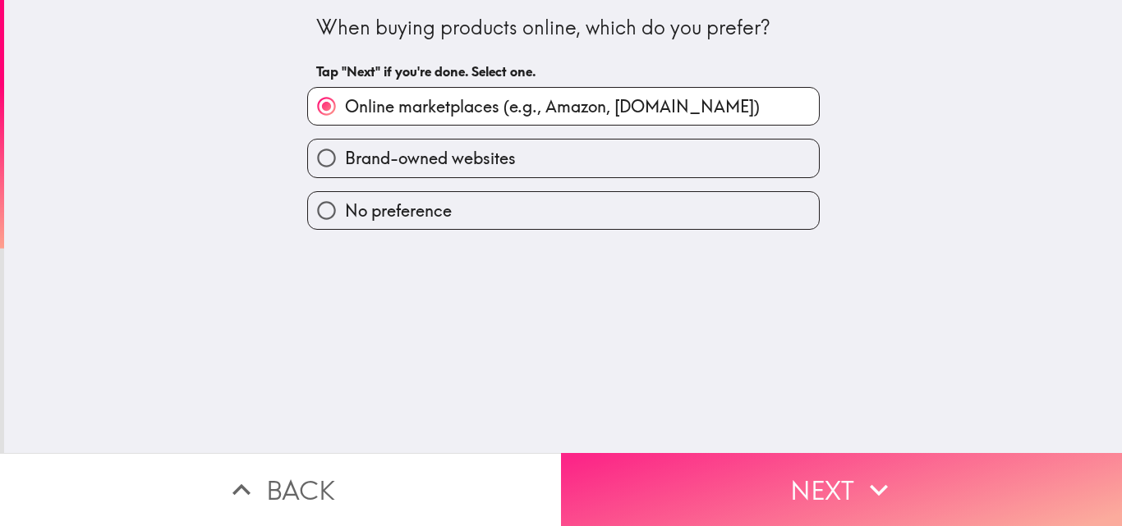
click at [715, 470] on button "Next" at bounding box center [841, 489] width 561 height 73
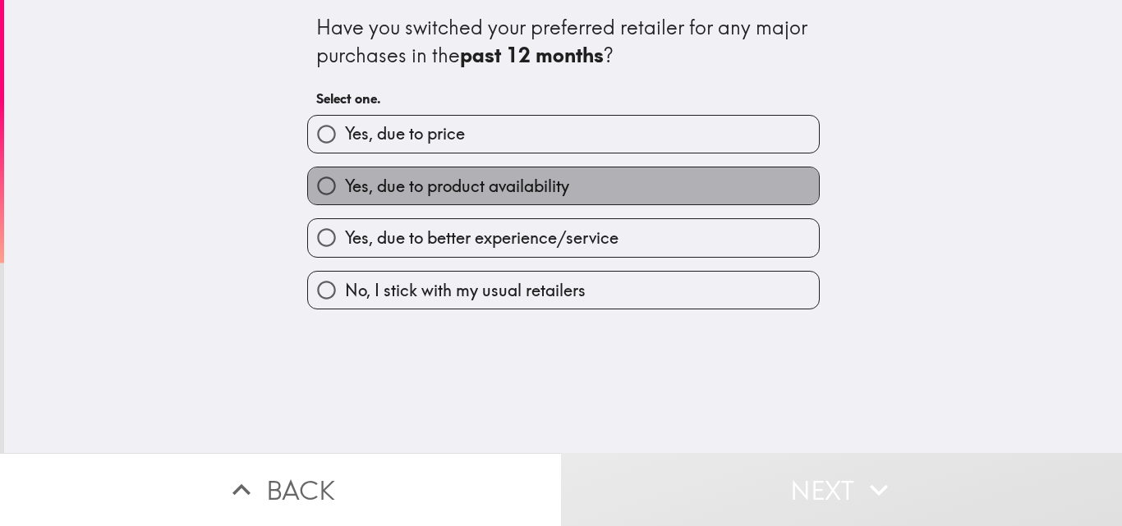
click at [667, 184] on label "Yes, due to product availability" at bounding box center [563, 185] width 511 height 37
click at [345, 184] on input "Yes, due to product availability" at bounding box center [326, 185] width 37 height 37
radio input "true"
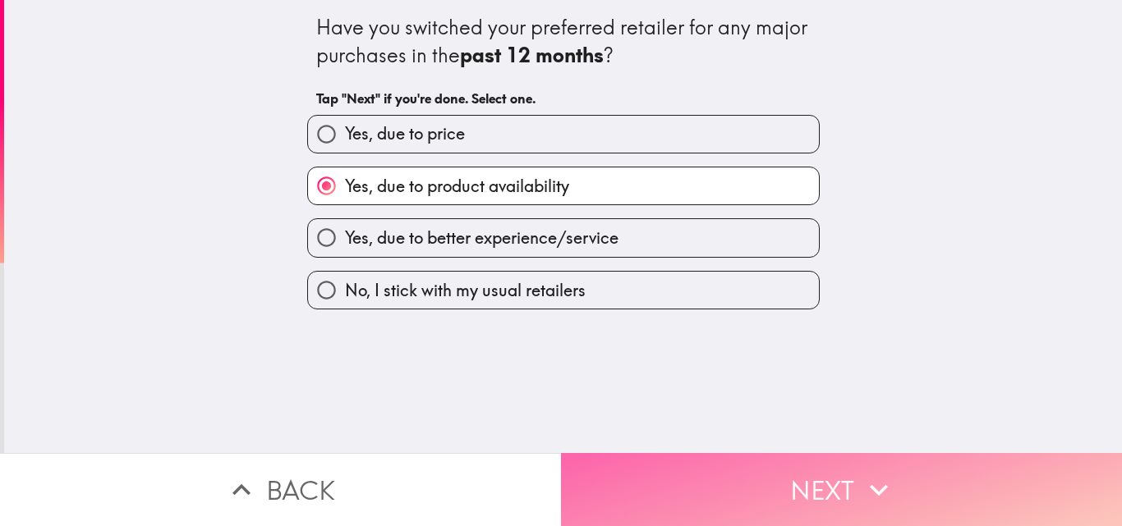
click at [686, 469] on button "Next" at bounding box center [841, 489] width 561 height 73
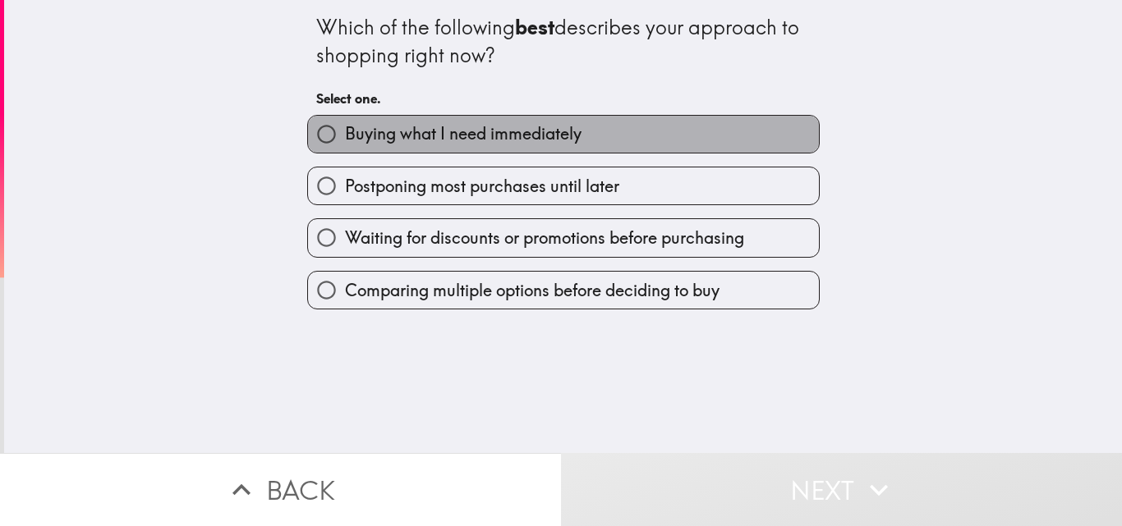
click at [636, 126] on label "Buying what I need immediately" at bounding box center [563, 134] width 511 height 37
click at [345, 126] on input "Buying what I need immediately" at bounding box center [326, 134] width 37 height 37
radio input "true"
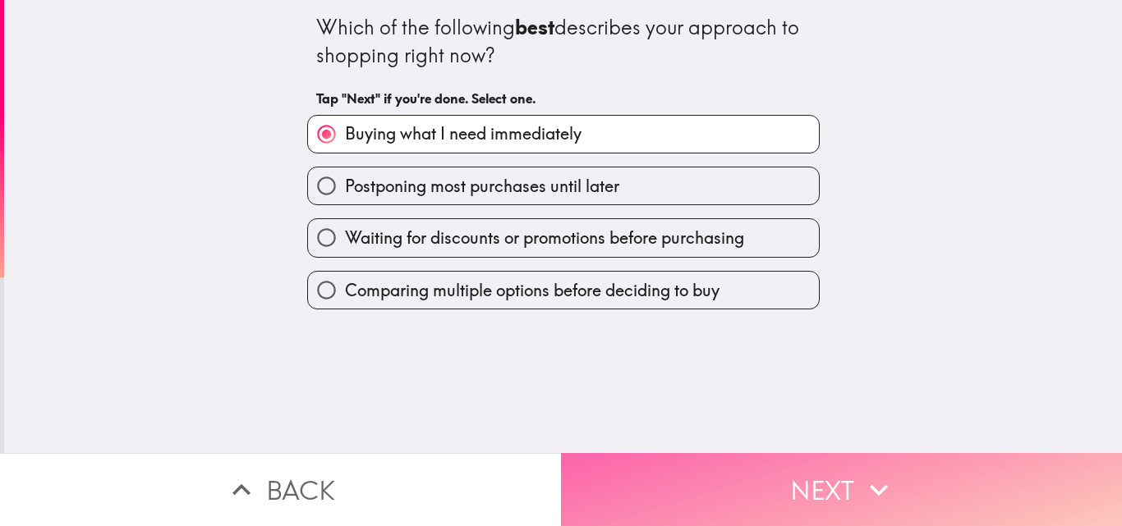
click at [691, 479] on button "Next" at bounding box center [841, 489] width 561 height 73
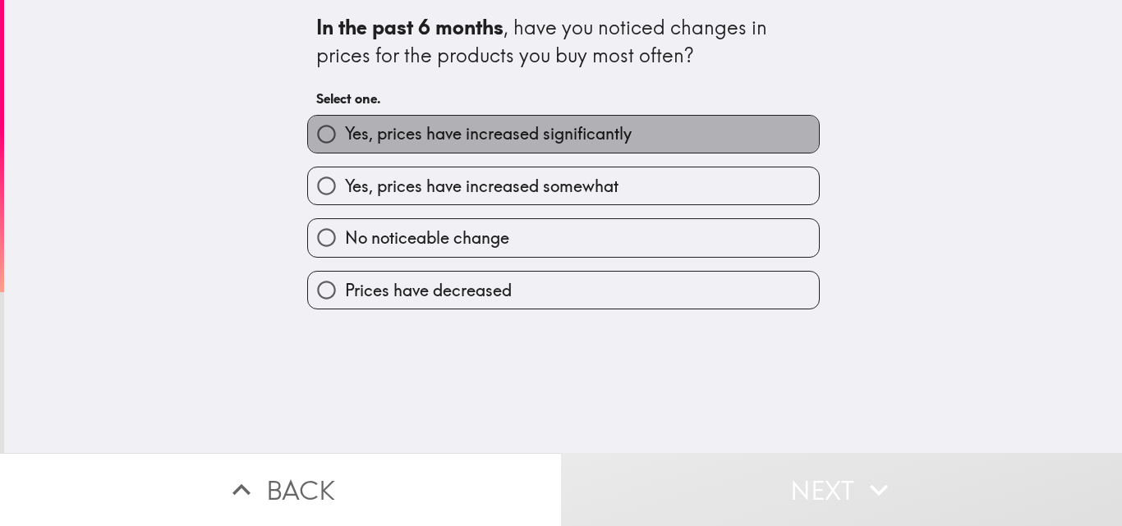
click at [674, 140] on label "Yes, prices have increased significantly" at bounding box center [563, 134] width 511 height 37
click at [345, 140] on input "Yes, prices have increased significantly" at bounding box center [326, 134] width 37 height 37
radio input "true"
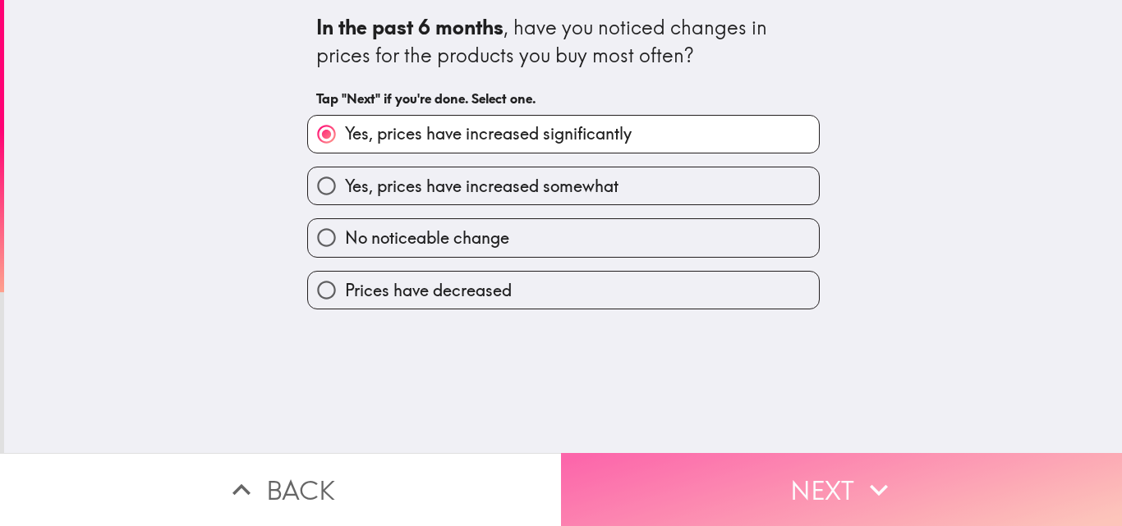
click at [739, 464] on button "Next" at bounding box center [841, 489] width 561 height 73
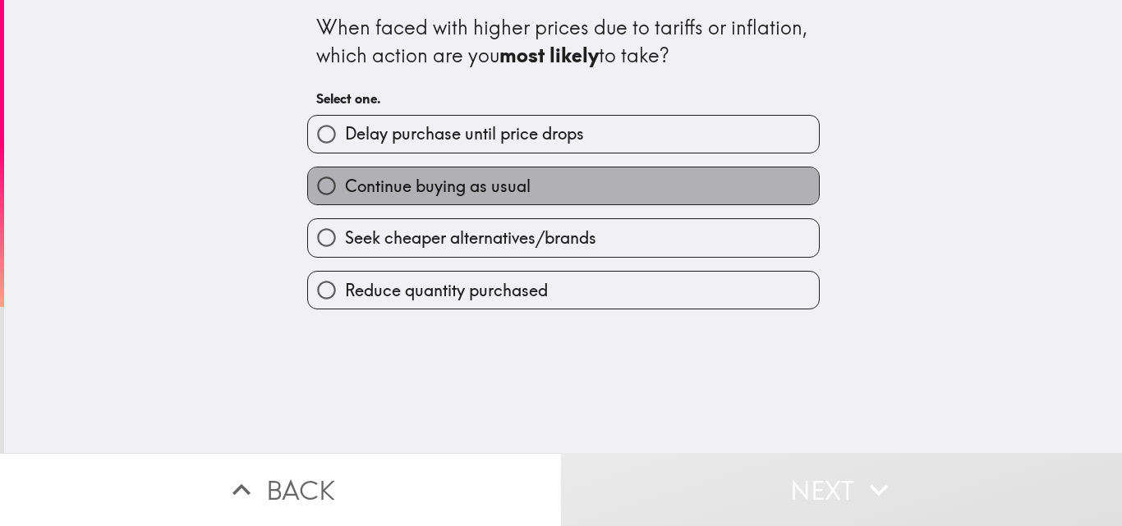
click at [627, 183] on label "Continue buying as usual" at bounding box center [563, 185] width 511 height 37
click at [345, 183] on input "Continue buying as usual" at bounding box center [326, 185] width 37 height 37
radio input "true"
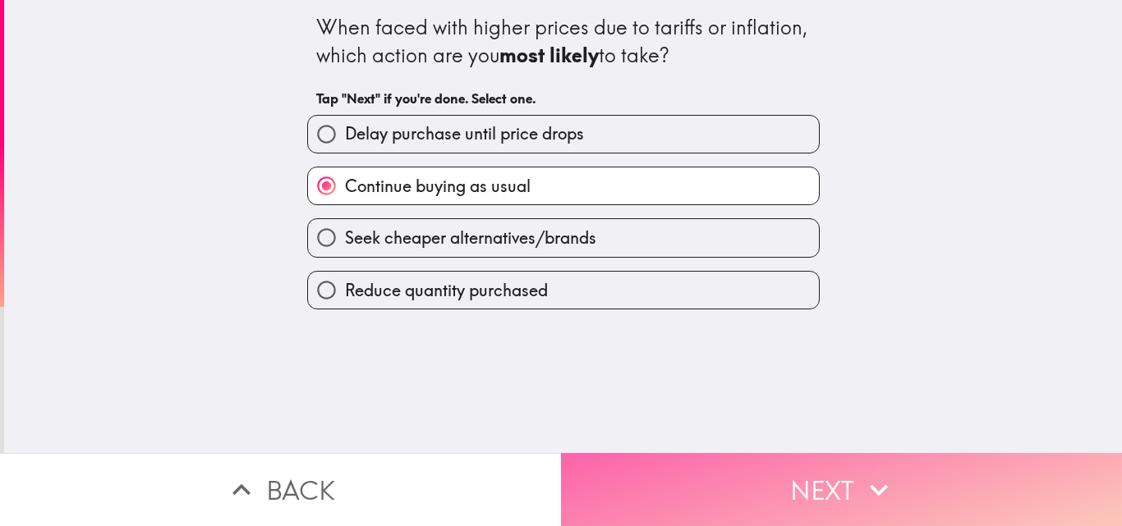
click at [684, 478] on button "Next" at bounding box center [841, 489] width 561 height 73
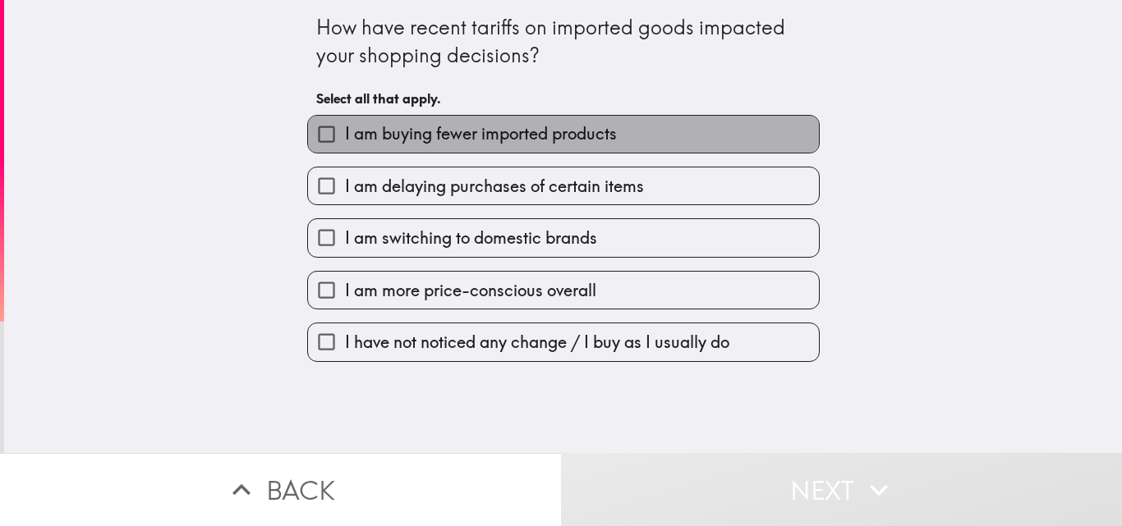
click at [662, 133] on label "I am buying fewer imported products" at bounding box center [563, 134] width 511 height 37
click at [345, 133] on input "I am buying fewer imported products" at bounding box center [326, 134] width 37 height 37
checkbox input "true"
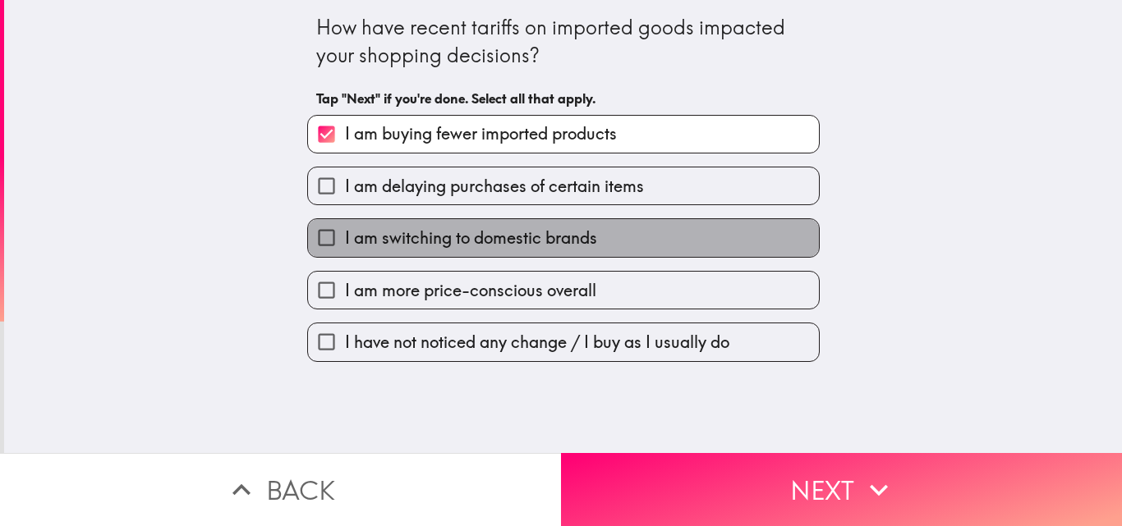
click at [545, 236] on span "I am switching to domestic brands" at bounding box center [471, 238] width 252 height 23
click at [345, 236] on input "I am switching to domestic brands" at bounding box center [326, 237] width 37 height 37
checkbox input "true"
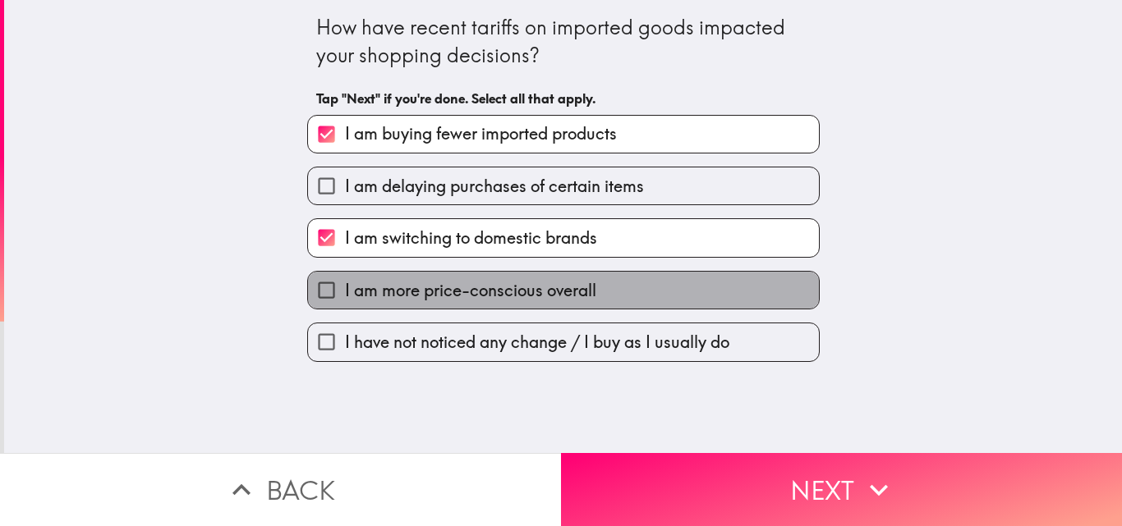
click at [541, 289] on span "I am more price-conscious overall" at bounding box center [470, 290] width 251 height 23
click at [345, 289] on input "I am more price-conscious overall" at bounding box center [326, 290] width 37 height 37
checkbox input "true"
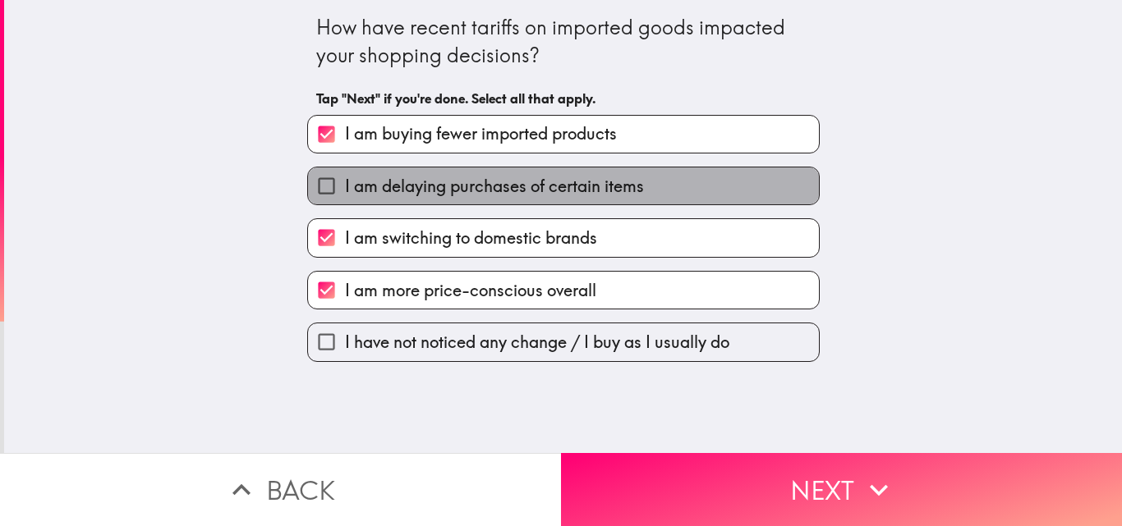
click at [708, 201] on label "I am delaying purchases of certain items" at bounding box center [563, 185] width 511 height 37
click at [345, 201] on input "I am delaying purchases of certain items" at bounding box center [326, 185] width 37 height 37
checkbox input "true"
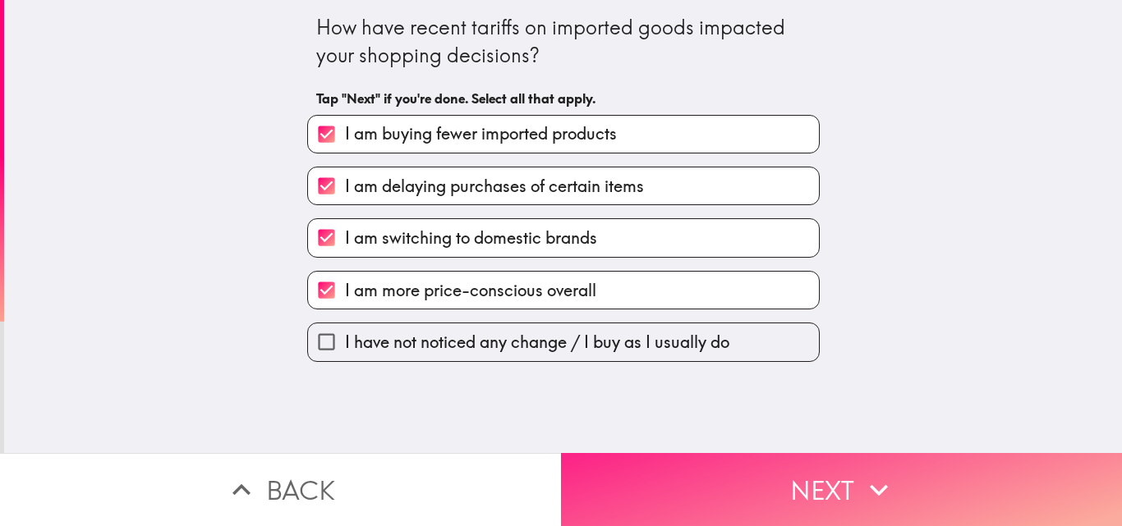
click at [732, 460] on button "Next" at bounding box center [841, 489] width 561 height 73
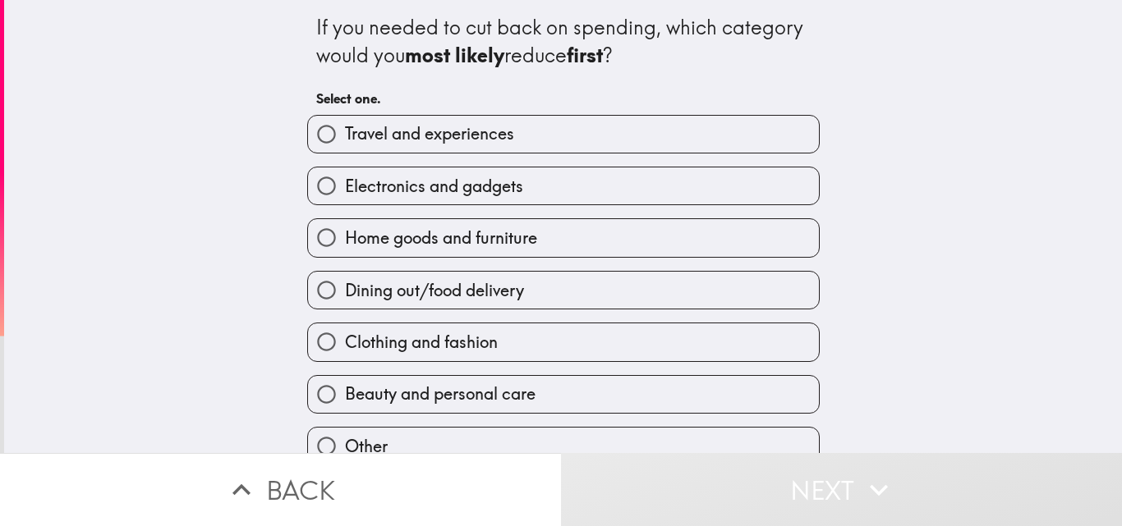
click at [640, 131] on label "Travel and experiences" at bounding box center [563, 134] width 511 height 37
click at [345, 131] on input "Travel and experiences" at bounding box center [326, 134] width 37 height 37
radio input "true"
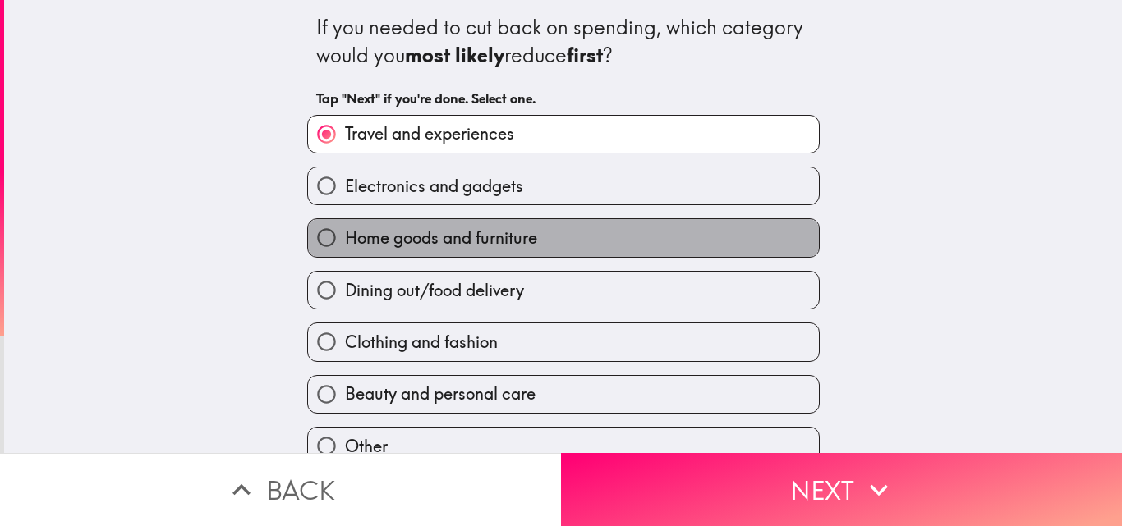
click at [480, 237] on span "Home goods and furniture" at bounding box center [441, 238] width 192 height 23
click at [345, 237] on input "Home goods and furniture" at bounding box center [326, 237] width 37 height 37
radio input "true"
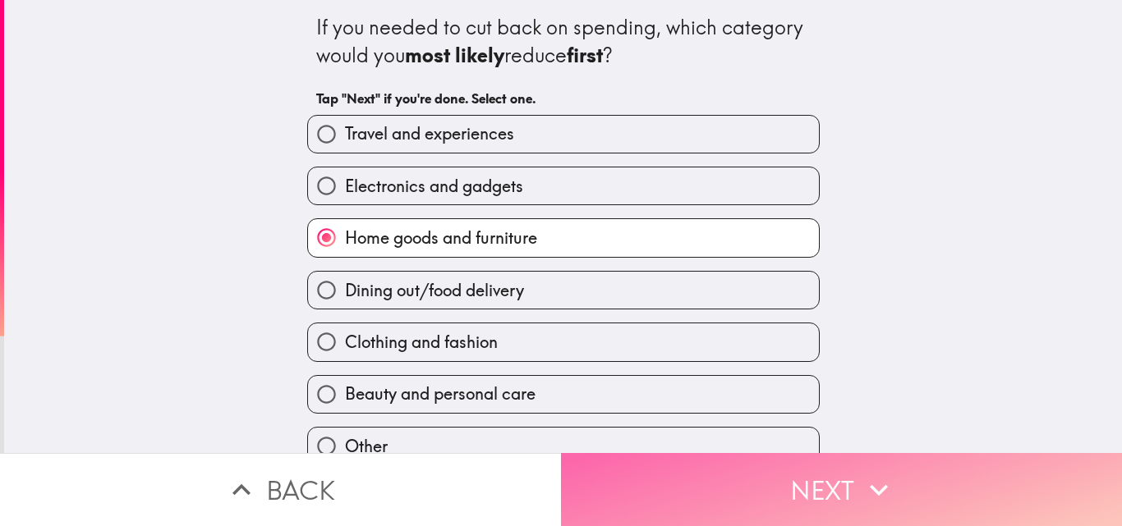
click at [654, 476] on button "Next" at bounding box center [841, 489] width 561 height 73
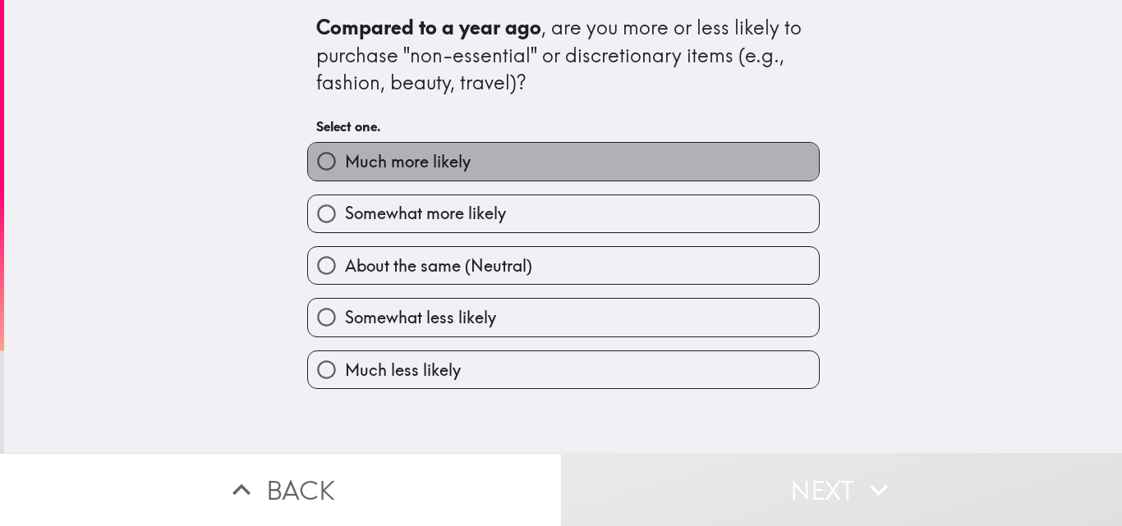
click at [528, 154] on label "Much more likely" at bounding box center [563, 161] width 511 height 37
click at [345, 154] on input "Much more likely" at bounding box center [326, 161] width 37 height 37
radio input "true"
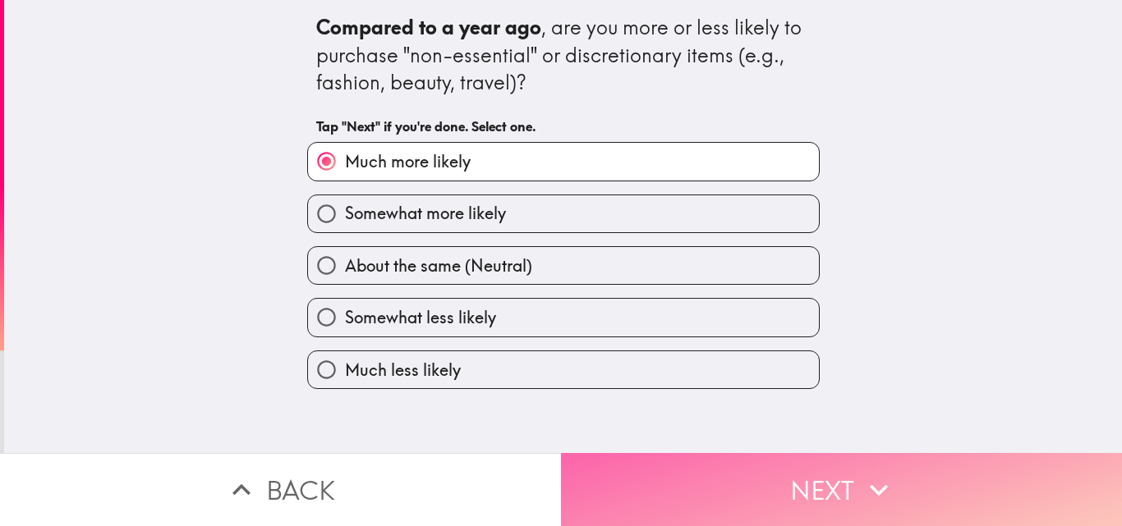
click at [715, 483] on button "Next" at bounding box center [841, 489] width 561 height 73
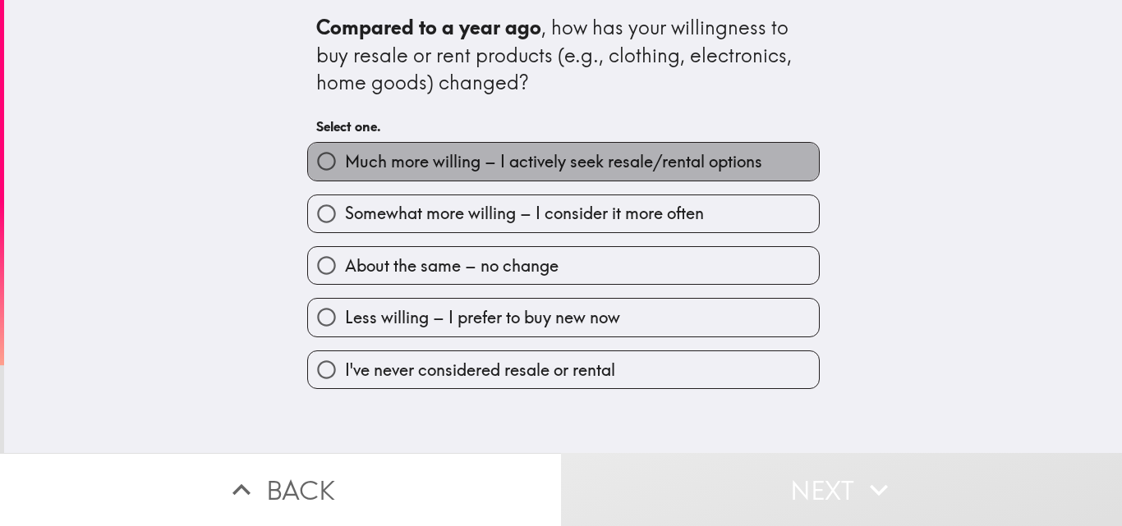
click at [613, 158] on span "Much more willing – I actively seek resale/rental options" at bounding box center [553, 161] width 417 height 23
click at [345, 158] on input "Much more willing – I actively seek resale/rental options" at bounding box center [326, 161] width 37 height 37
radio input "true"
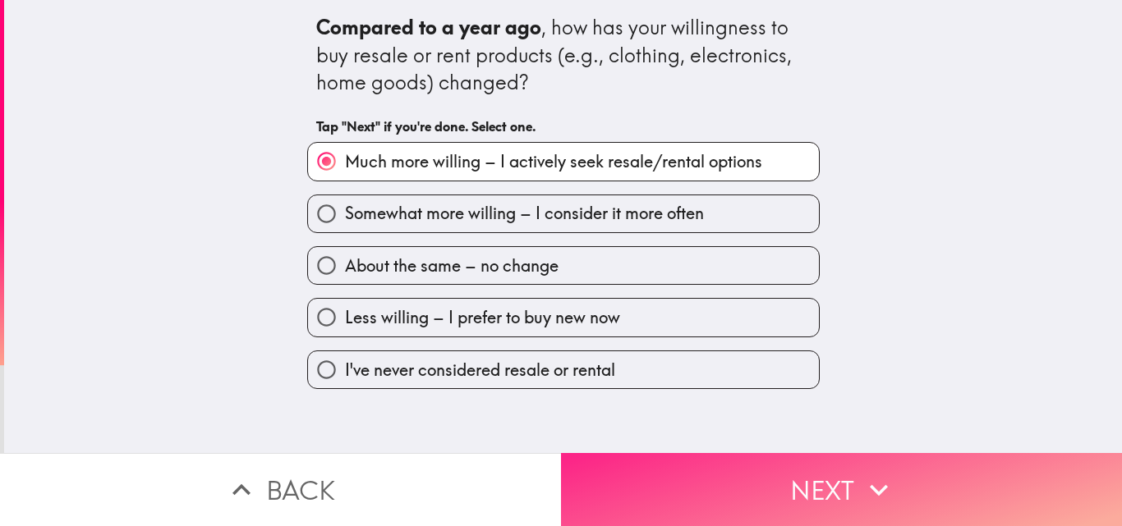
click at [661, 471] on button "Next" at bounding box center [841, 489] width 561 height 73
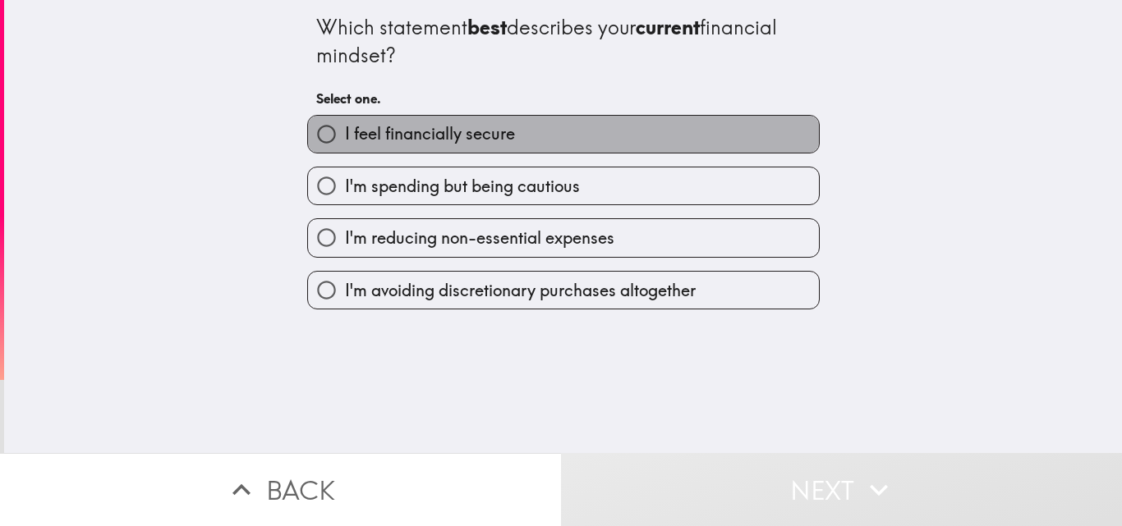
click at [571, 133] on label "I feel financially secure" at bounding box center [563, 134] width 511 height 37
click at [345, 133] on input "I feel financially secure" at bounding box center [326, 134] width 37 height 37
radio input "true"
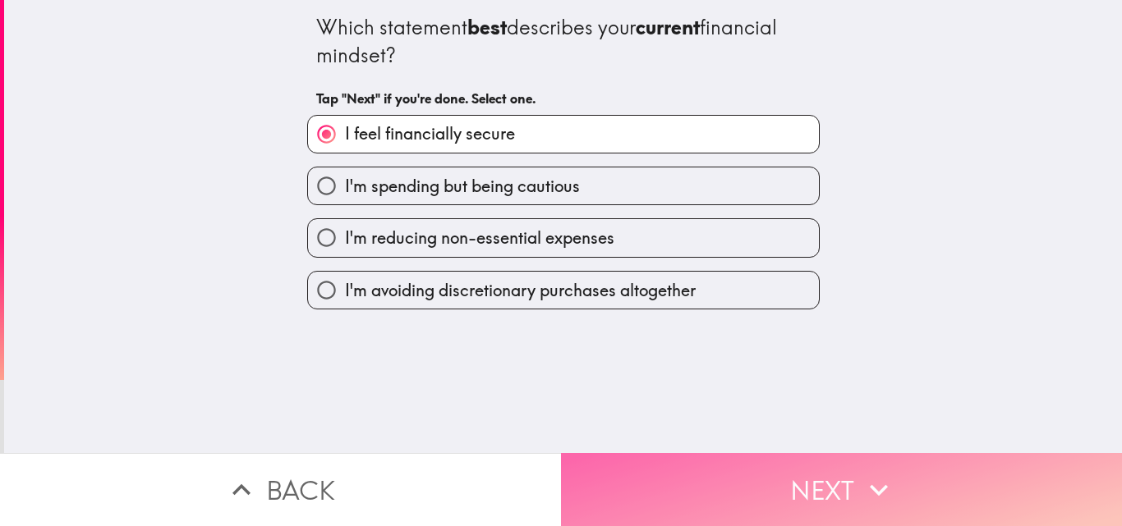
click at [670, 465] on button "Next" at bounding box center [841, 489] width 561 height 73
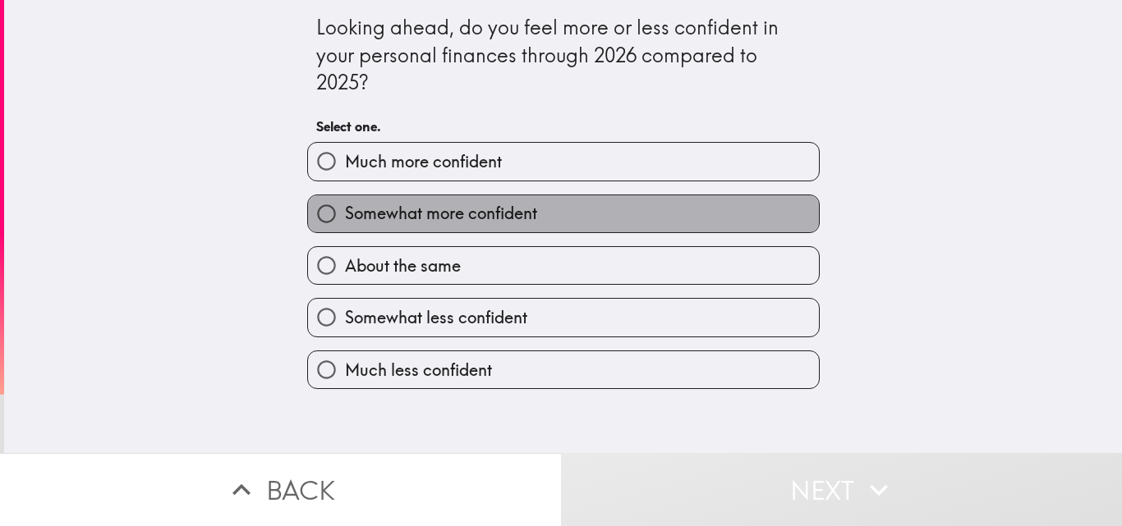
click at [639, 227] on label "Somewhat more confident" at bounding box center [563, 213] width 511 height 37
click at [345, 227] on input "Somewhat more confident" at bounding box center [326, 213] width 37 height 37
radio input "true"
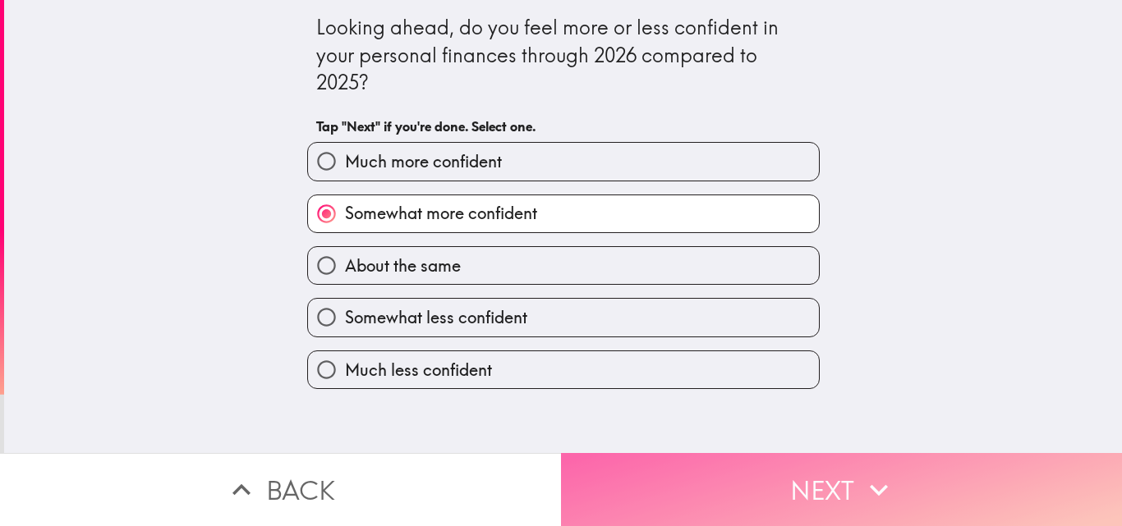
click at [690, 472] on button "Next" at bounding box center [841, 489] width 561 height 73
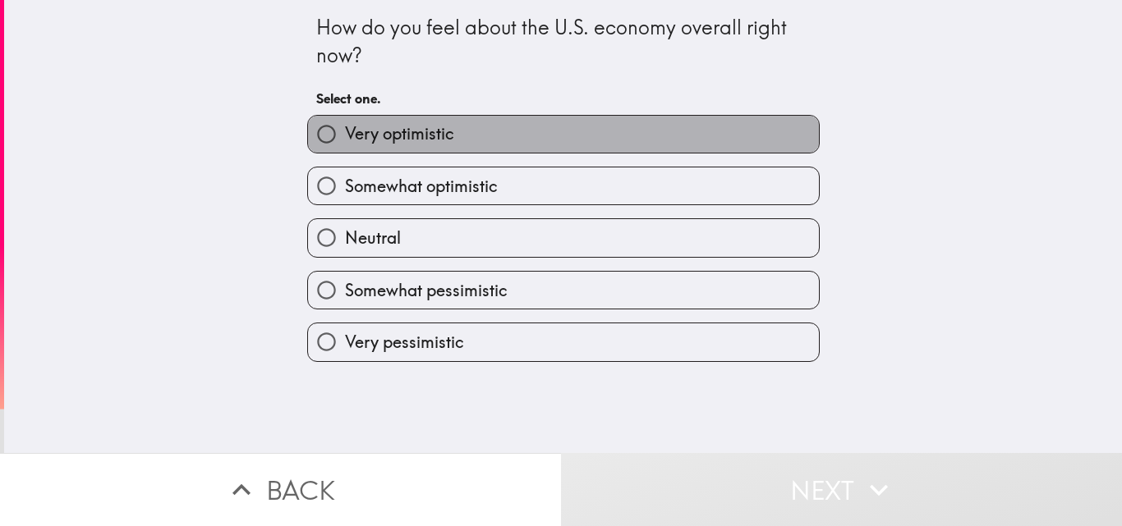
click at [618, 143] on label "Very optimistic" at bounding box center [563, 134] width 511 height 37
click at [345, 143] on input "Very optimistic" at bounding box center [326, 134] width 37 height 37
radio input "true"
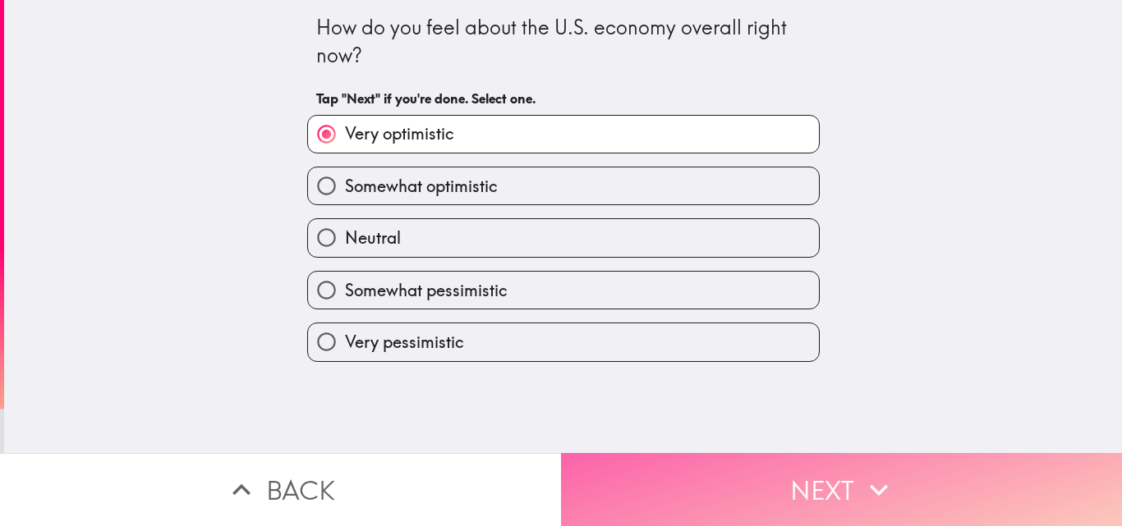
click at [675, 466] on button "Next" at bounding box center [841, 489] width 561 height 73
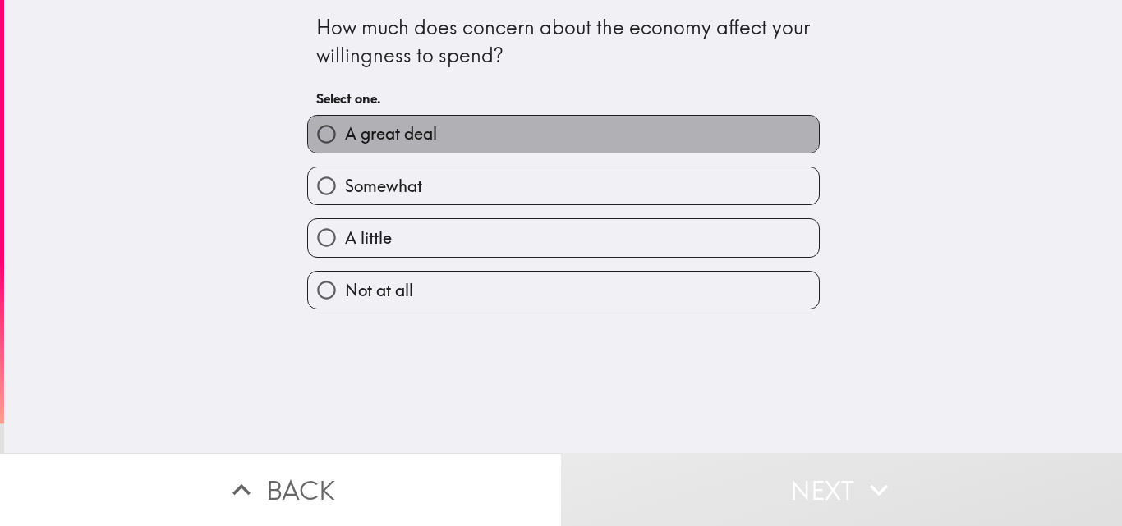
click at [721, 137] on label "A great deal" at bounding box center [563, 134] width 511 height 37
click at [345, 137] on input "A great deal" at bounding box center [326, 134] width 37 height 37
radio input "true"
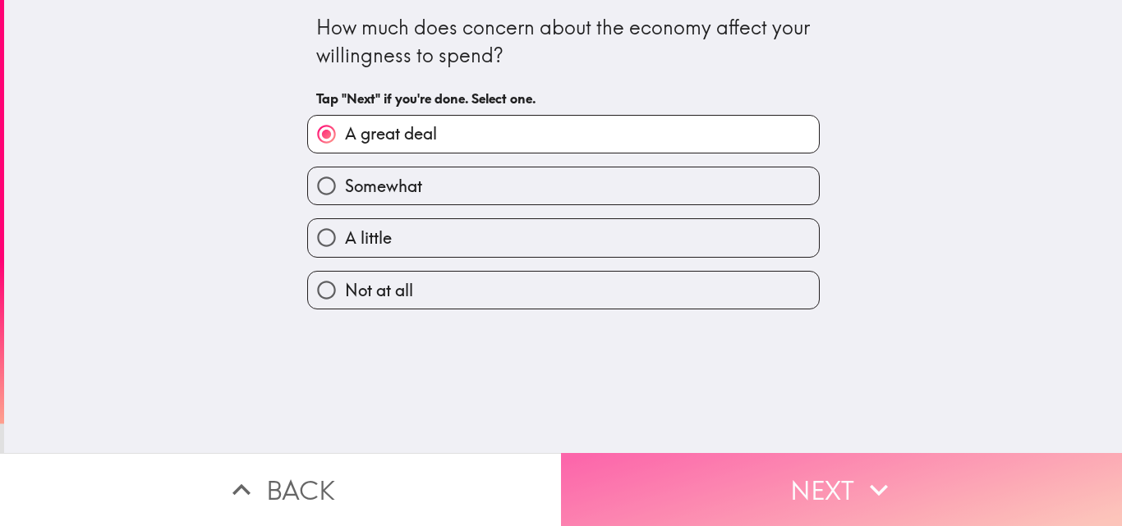
click at [741, 470] on button "Next" at bounding box center [841, 489] width 561 height 73
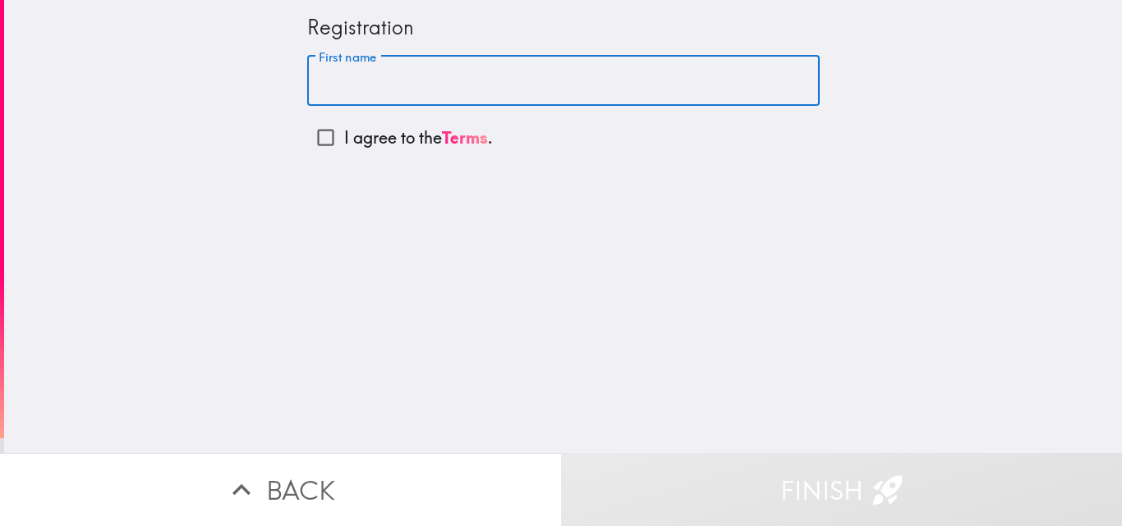
click at [576, 80] on input "First name" at bounding box center [563, 81] width 512 height 51
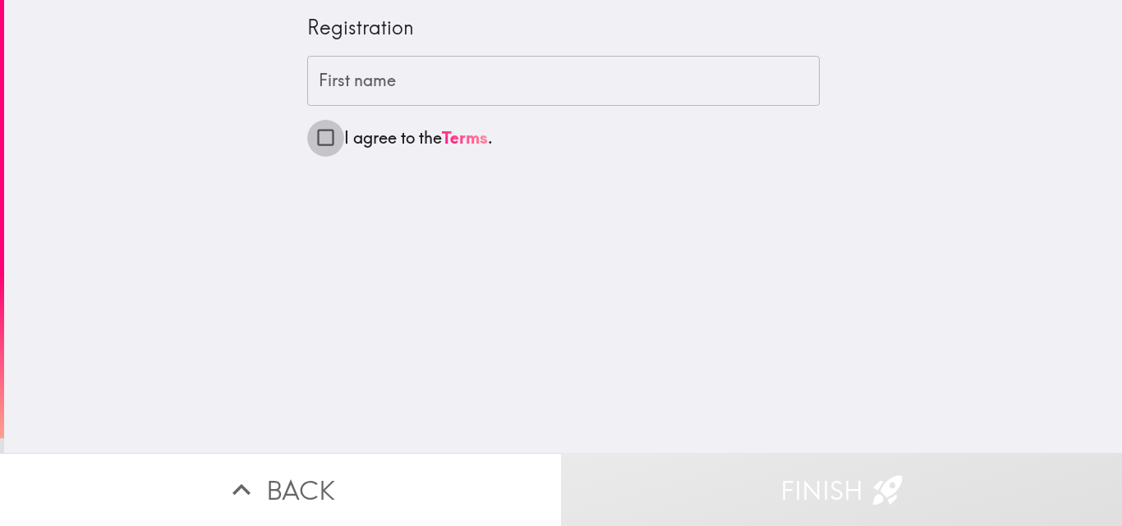
click at [309, 140] on input "I agree to the Terms ." at bounding box center [325, 137] width 37 height 37
checkbox input "true"
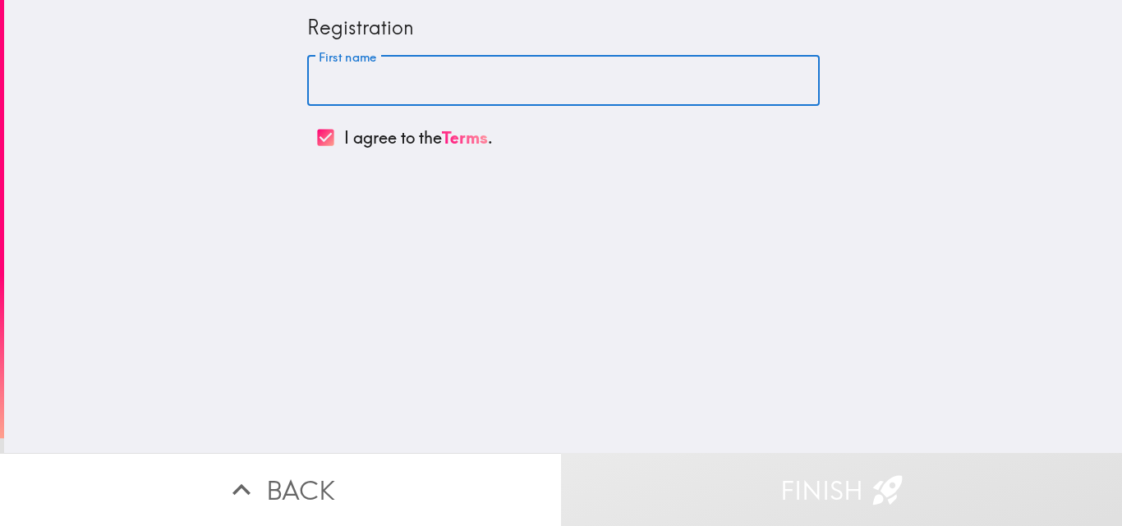
click at [358, 71] on input "First name" at bounding box center [563, 81] width 512 height 51
paste input "[PERSON_NAME]"
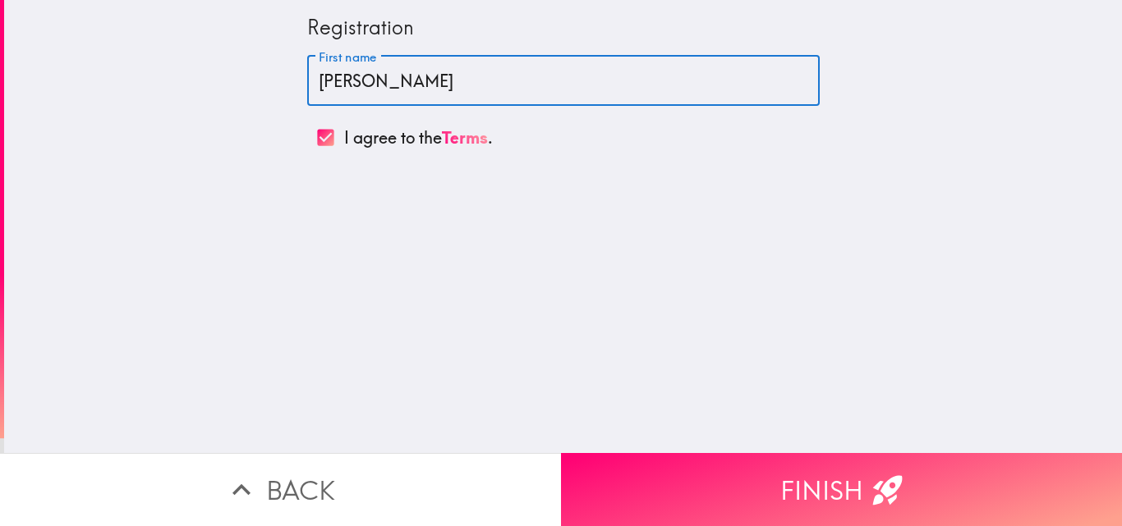
paste input "[PERSON_NAME]"
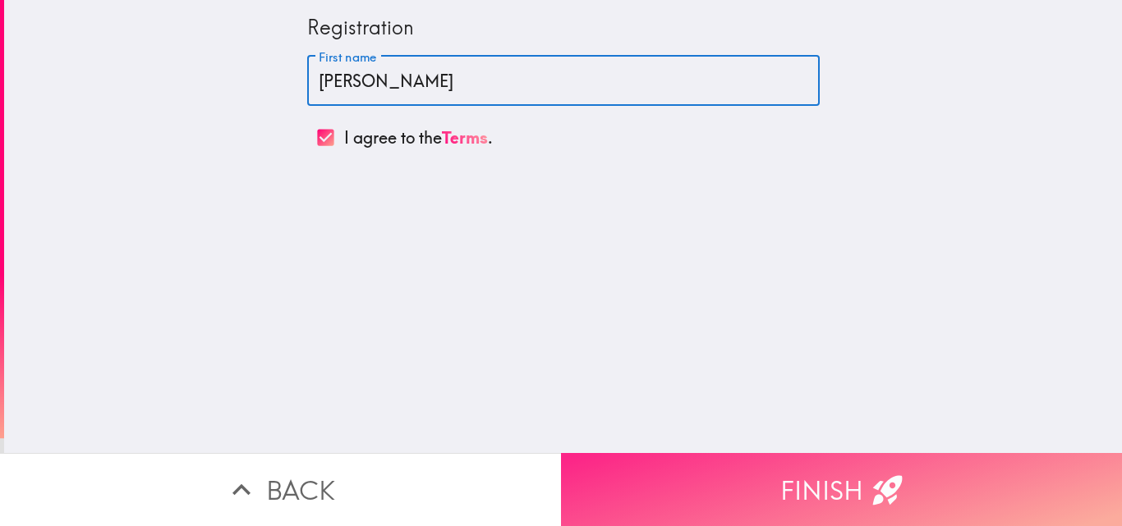
type input "[PERSON_NAME]"
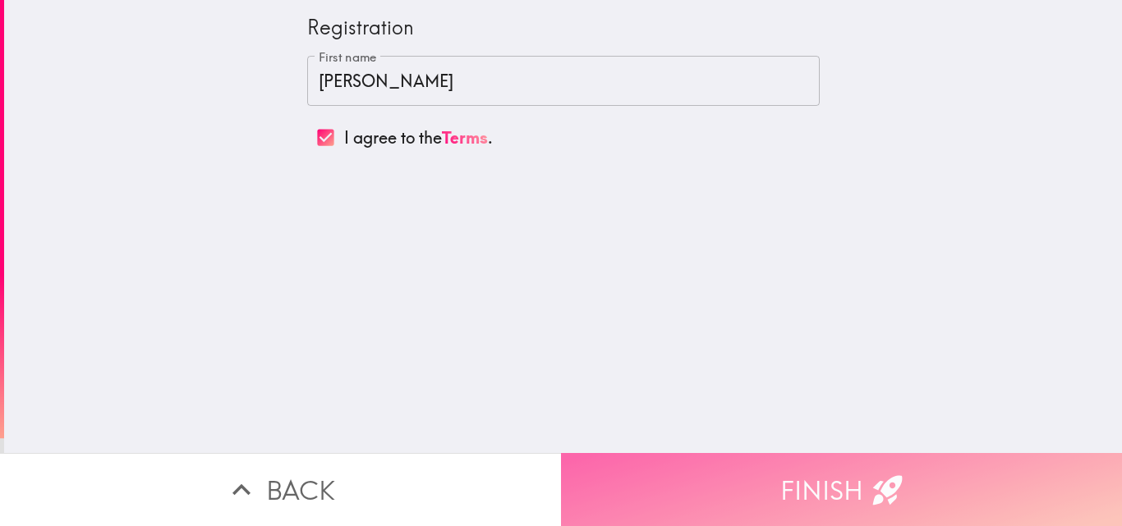
click at [761, 485] on button "Finish" at bounding box center [841, 489] width 561 height 73
